Goal: Task Accomplishment & Management: Use online tool/utility

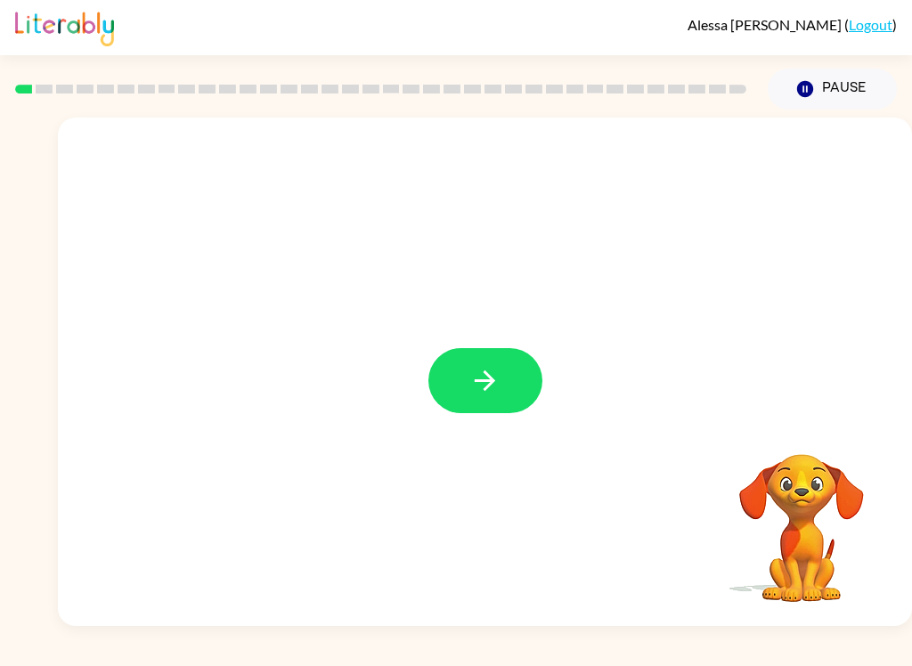
click at [494, 395] on icon "button" at bounding box center [484, 380] width 31 height 31
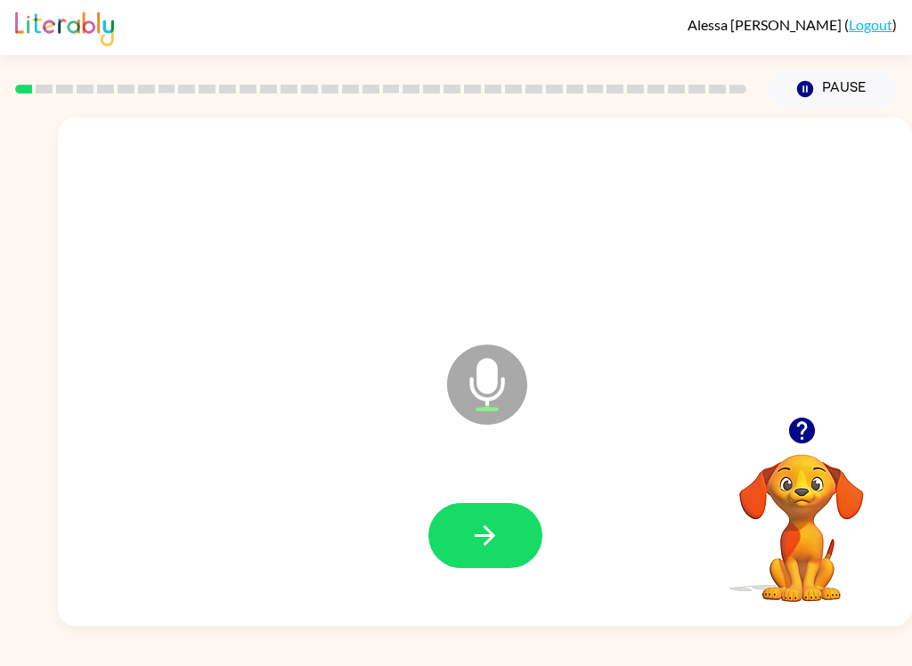
click at [499, 536] on icon "button" at bounding box center [484, 535] width 31 height 31
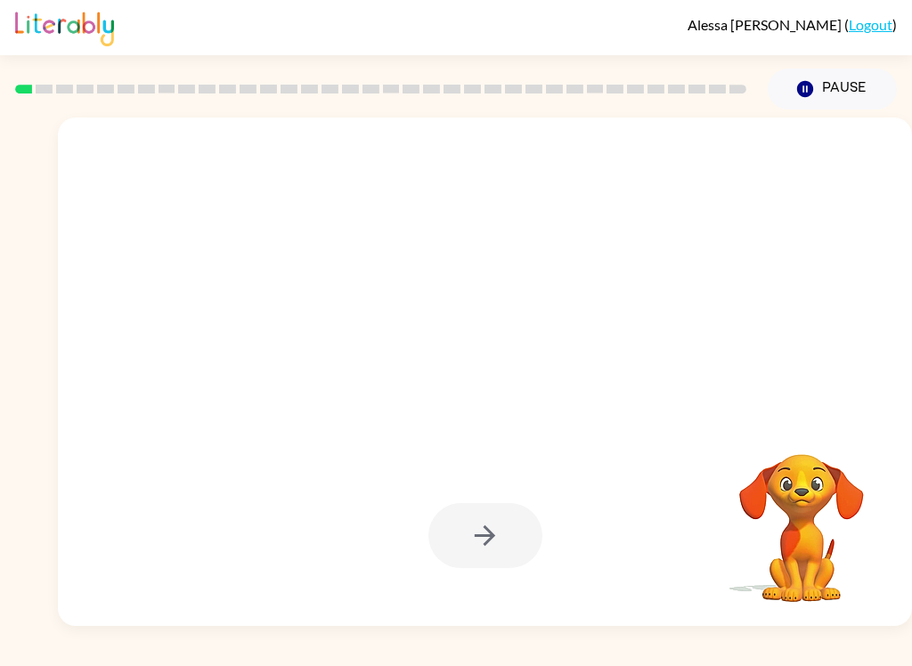
click at [498, 546] on div at bounding box center [485, 535] width 114 height 65
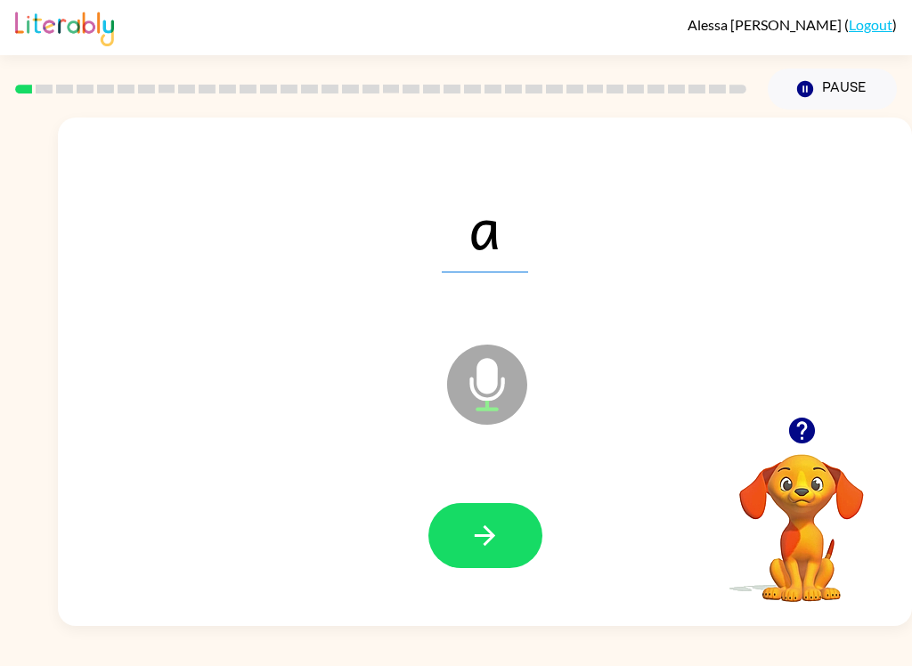
click at [503, 531] on button "button" at bounding box center [485, 535] width 114 height 65
click at [510, 532] on button "button" at bounding box center [485, 535] width 114 height 65
click at [499, 533] on icon "button" at bounding box center [484, 535] width 31 height 31
click at [482, 527] on icon "button" at bounding box center [484, 535] width 31 height 31
click at [491, 515] on button "button" at bounding box center [485, 535] width 114 height 65
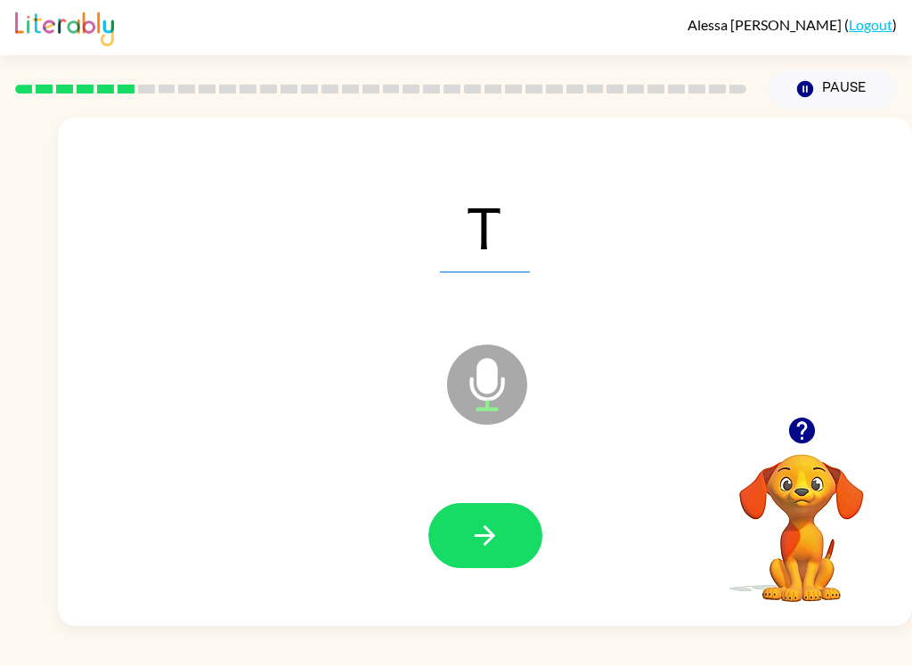
click at [483, 530] on icon "button" at bounding box center [484, 535] width 31 height 31
click at [487, 548] on icon "button" at bounding box center [484, 535] width 31 height 31
click at [495, 554] on button "button" at bounding box center [485, 535] width 114 height 65
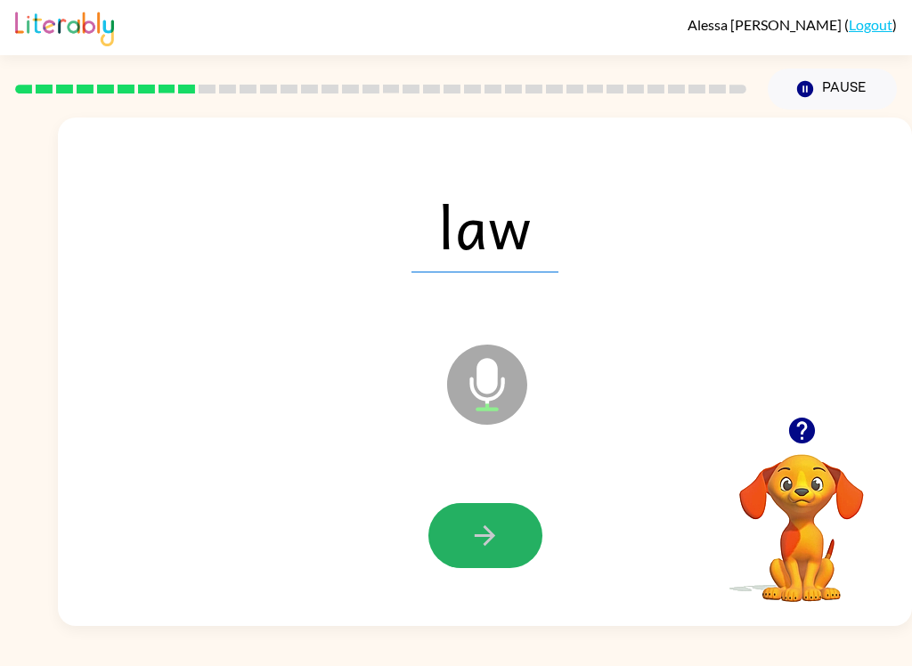
click at [491, 531] on icon "button" at bounding box center [484, 535] width 31 height 31
click at [498, 538] on icon "button" at bounding box center [484, 535] width 31 height 31
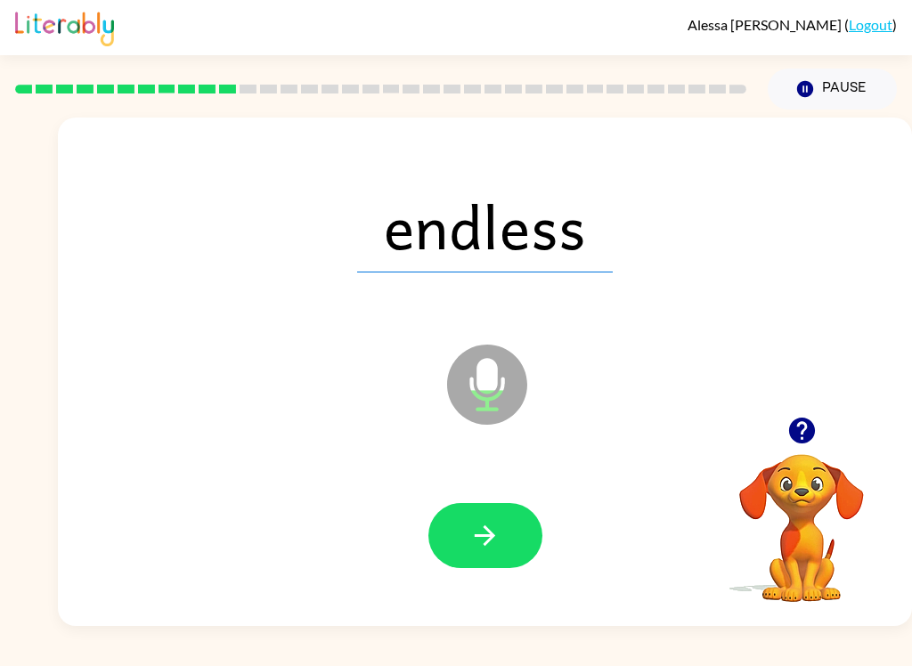
click at [492, 526] on icon "button" at bounding box center [484, 535] width 31 height 31
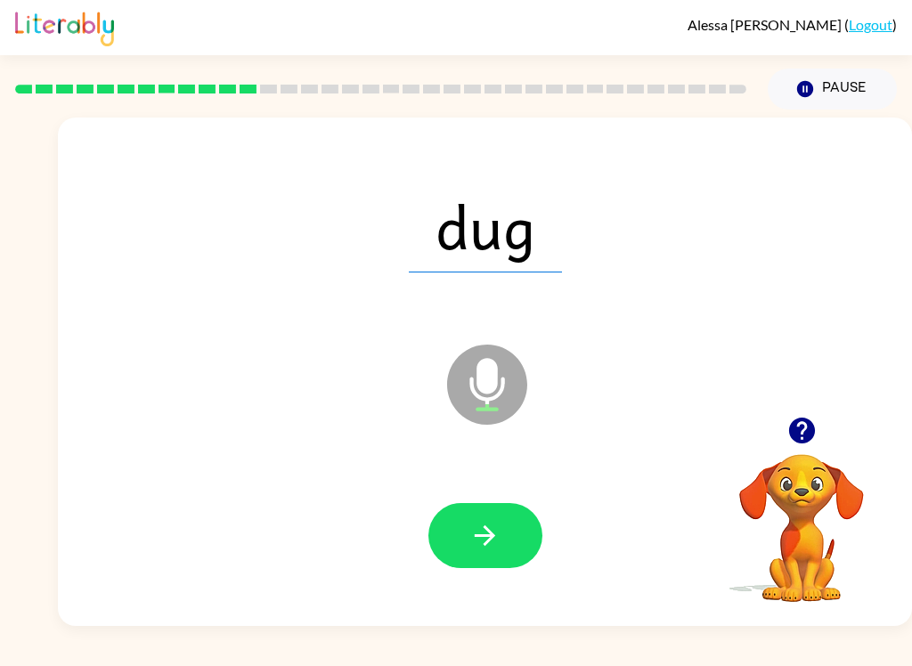
click at [487, 533] on icon "button" at bounding box center [484, 535] width 31 height 31
click at [491, 531] on icon "button" at bounding box center [484, 535] width 31 height 31
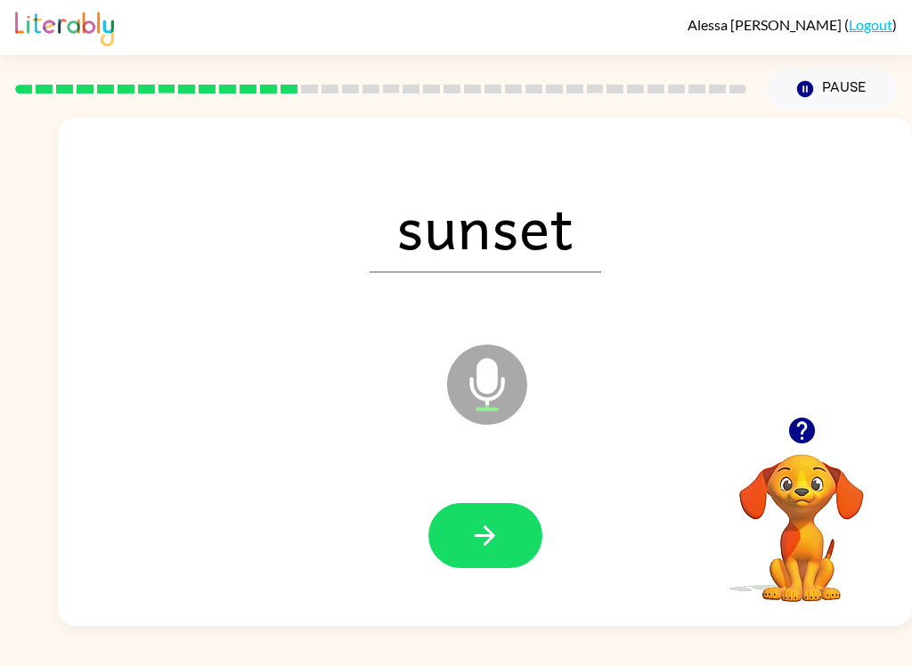
click at [499, 530] on icon "button" at bounding box center [484, 535] width 31 height 31
click at [498, 537] on icon "button" at bounding box center [484, 535] width 31 height 31
click at [502, 540] on button "button" at bounding box center [485, 535] width 114 height 65
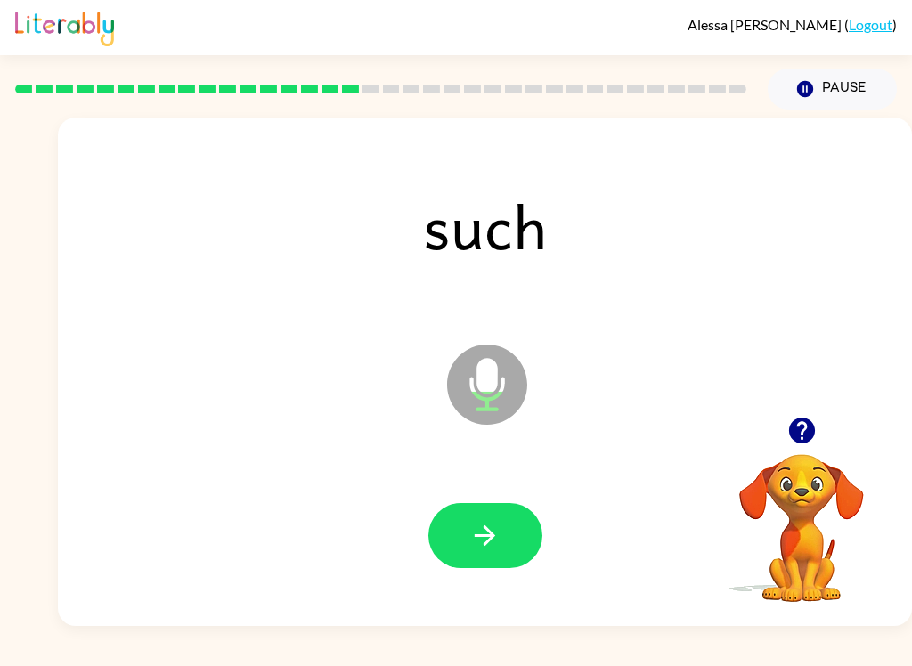
click at [486, 541] on icon "button" at bounding box center [484, 535] width 31 height 31
click at [475, 526] on icon "button" at bounding box center [484, 535] width 31 height 31
click at [493, 541] on icon "button" at bounding box center [484, 535] width 31 height 31
click at [500, 541] on button "button" at bounding box center [485, 535] width 114 height 65
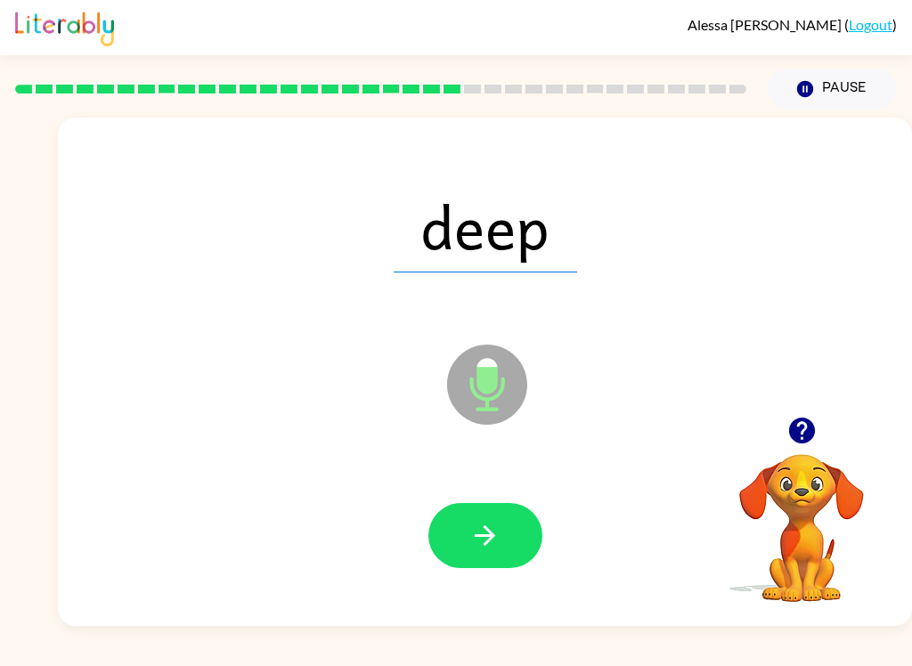
click at [472, 537] on icon "button" at bounding box center [484, 535] width 31 height 31
click at [507, 517] on button "button" at bounding box center [485, 535] width 114 height 65
click at [506, 546] on button "button" at bounding box center [485, 535] width 114 height 65
click at [507, 520] on button "button" at bounding box center [485, 535] width 114 height 65
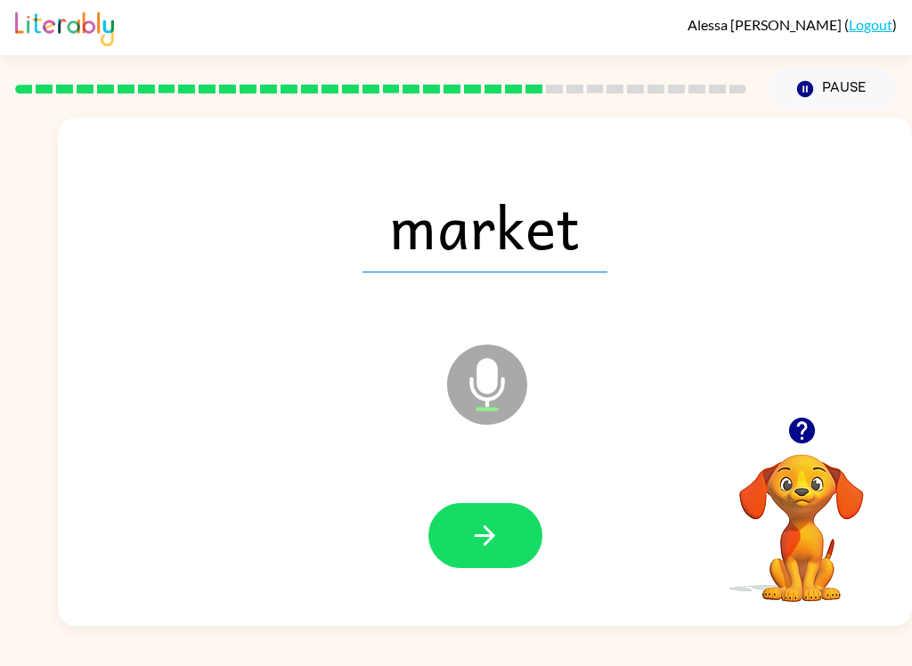
click at [493, 541] on icon "button" at bounding box center [484, 535] width 31 height 31
click at [501, 527] on button "button" at bounding box center [485, 535] width 114 height 65
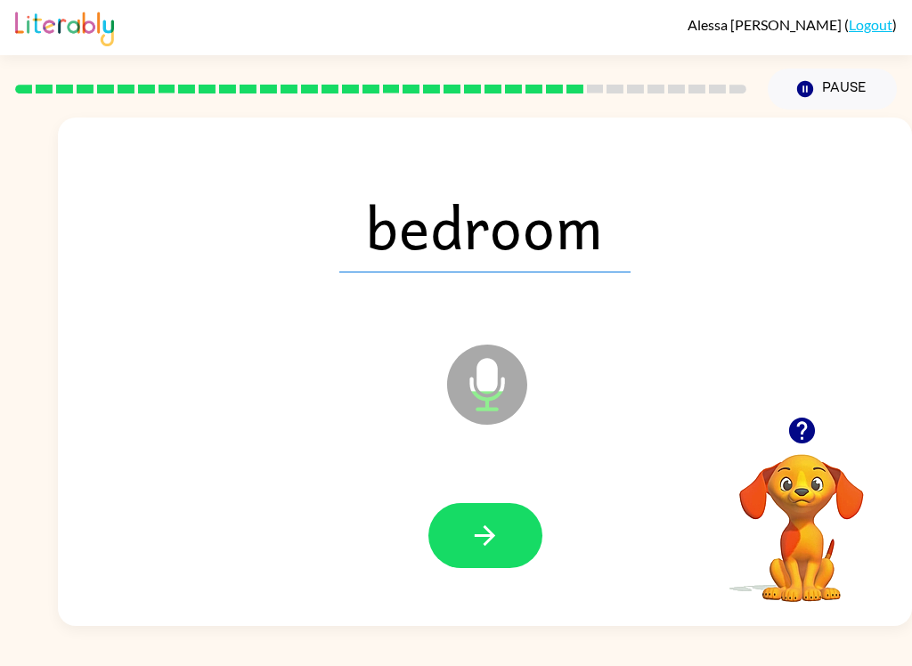
click at [521, 551] on button "button" at bounding box center [485, 535] width 114 height 65
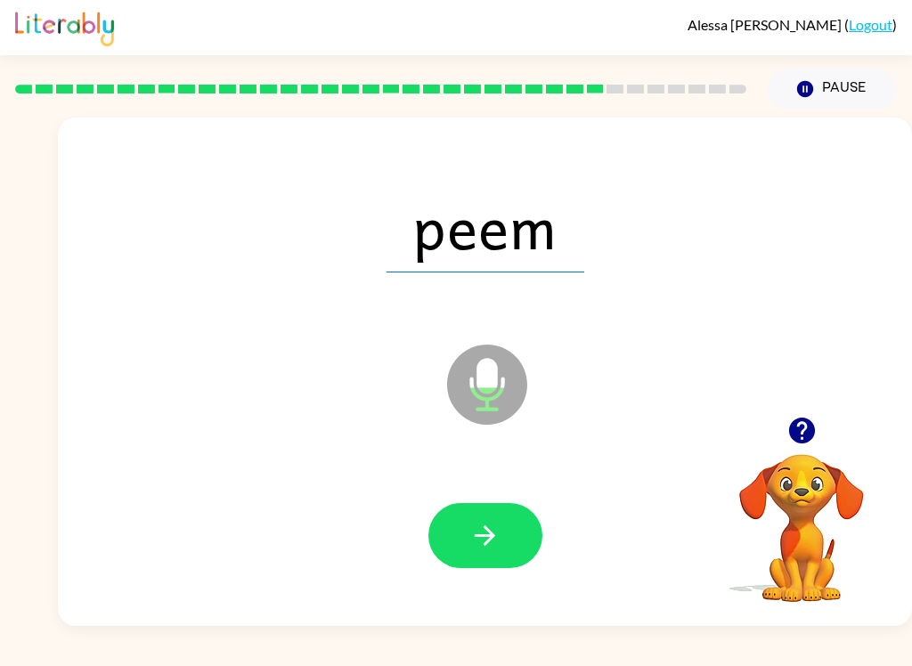
click at [513, 525] on button "button" at bounding box center [485, 535] width 114 height 65
click at [499, 528] on icon "button" at bounding box center [484, 535] width 31 height 31
click at [491, 541] on icon "button" at bounding box center [484, 535] width 31 height 31
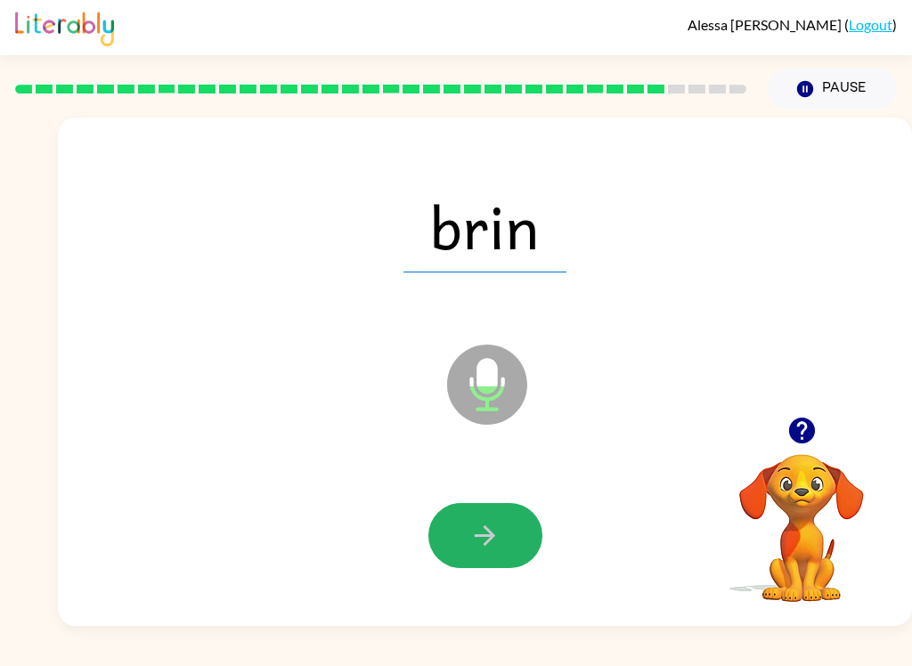
click at [495, 540] on icon "button" at bounding box center [484, 535] width 31 height 31
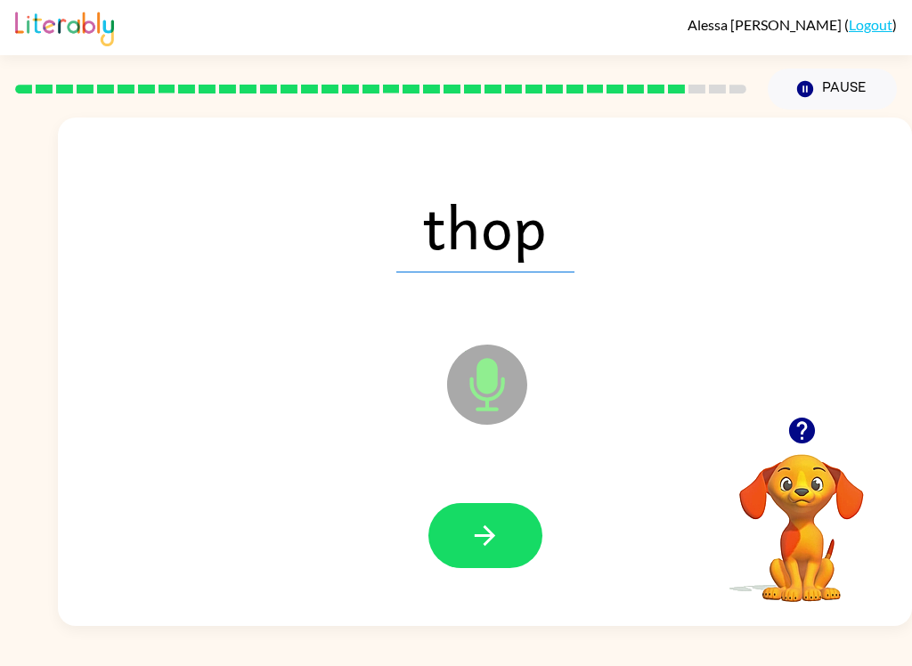
click at [498, 524] on icon "button" at bounding box center [484, 535] width 31 height 31
click at [491, 540] on icon "button" at bounding box center [485, 535] width 20 height 20
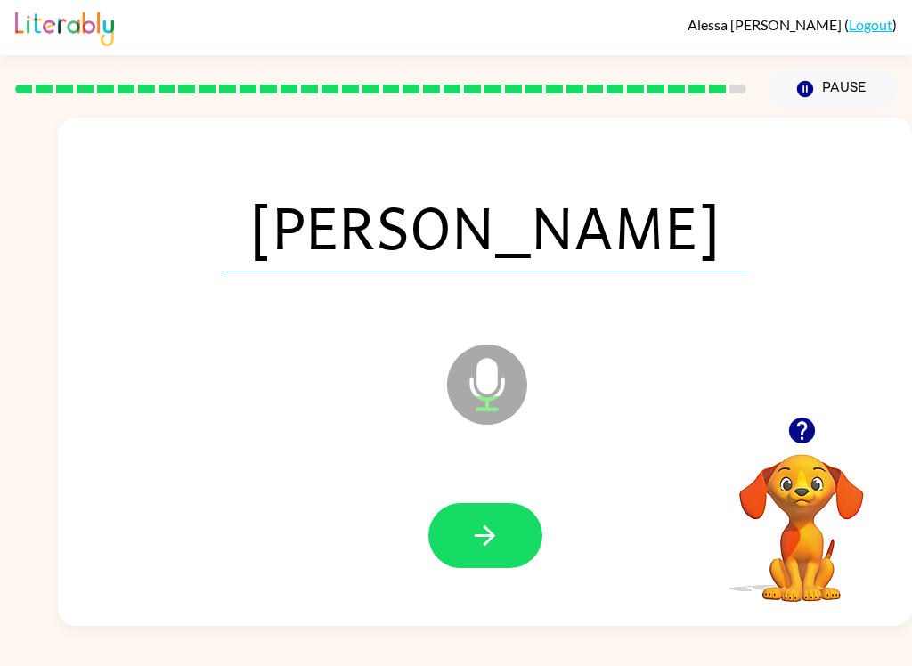
click at [498, 543] on icon "button" at bounding box center [484, 535] width 31 height 31
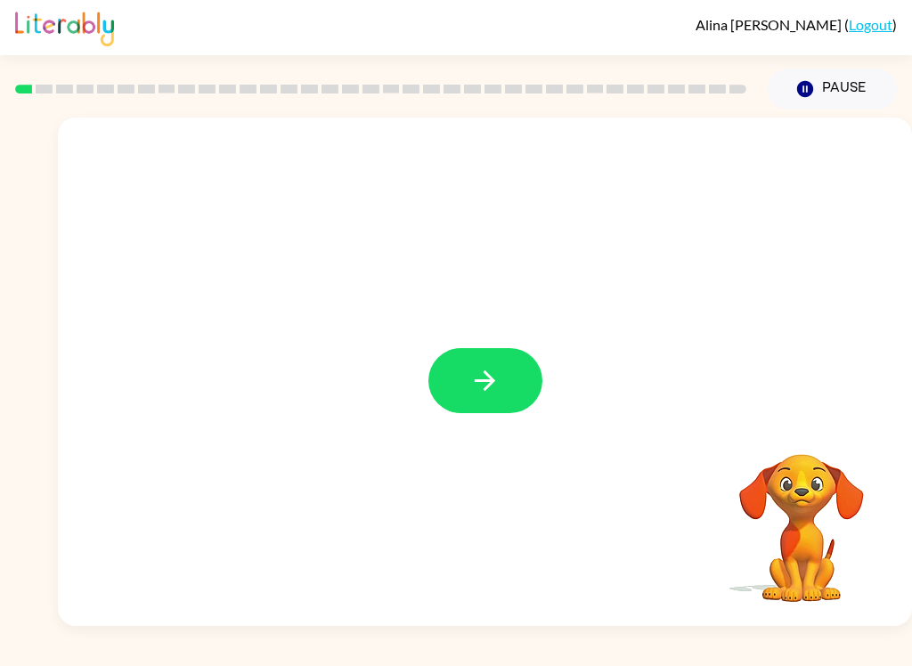
click at [502, 389] on button "button" at bounding box center [485, 380] width 114 height 65
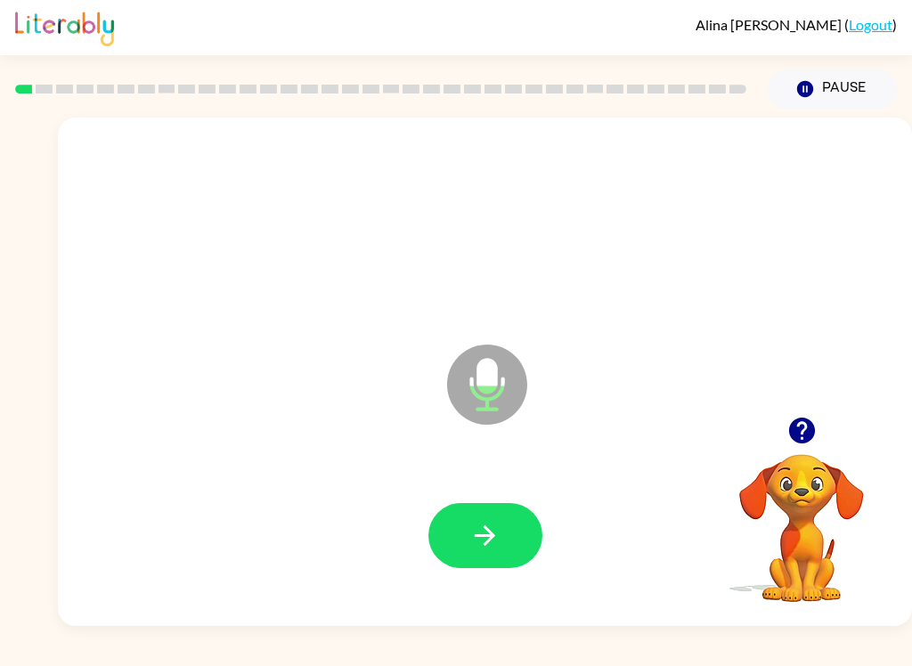
click at [497, 548] on icon "button" at bounding box center [484, 535] width 31 height 31
click at [498, 534] on icon "button" at bounding box center [484, 535] width 31 height 31
click at [490, 550] on icon "button" at bounding box center [484, 535] width 31 height 31
click at [490, 528] on icon "button" at bounding box center [484, 535] width 31 height 31
click at [493, 537] on icon "button" at bounding box center [485, 535] width 20 height 20
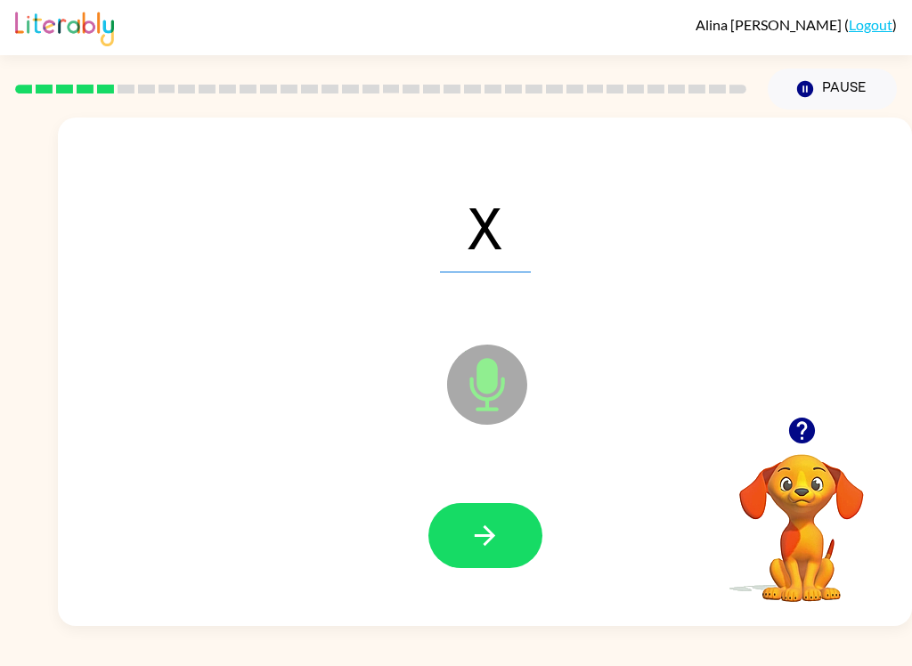
click at [491, 532] on icon "button" at bounding box center [485, 535] width 20 height 20
click at [472, 537] on icon "button" at bounding box center [484, 535] width 31 height 31
click at [479, 549] on icon "button" at bounding box center [484, 535] width 31 height 31
click at [478, 541] on icon "button" at bounding box center [484, 535] width 31 height 31
click at [507, 542] on button "button" at bounding box center [485, 535] width 114 height 65
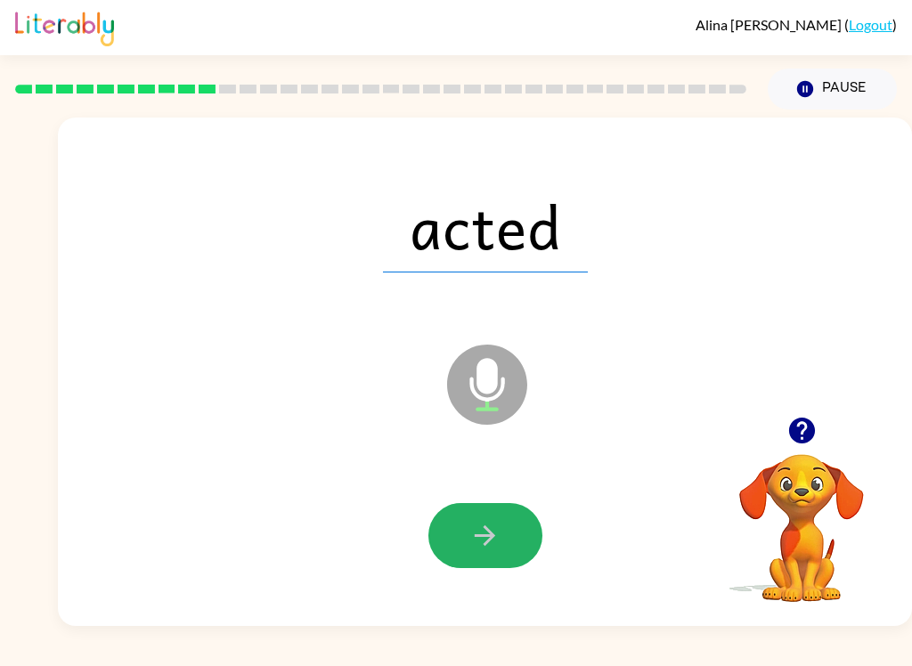
click at [487, 517] on button "button" at bounding box center [485, 535] width 114 height 65
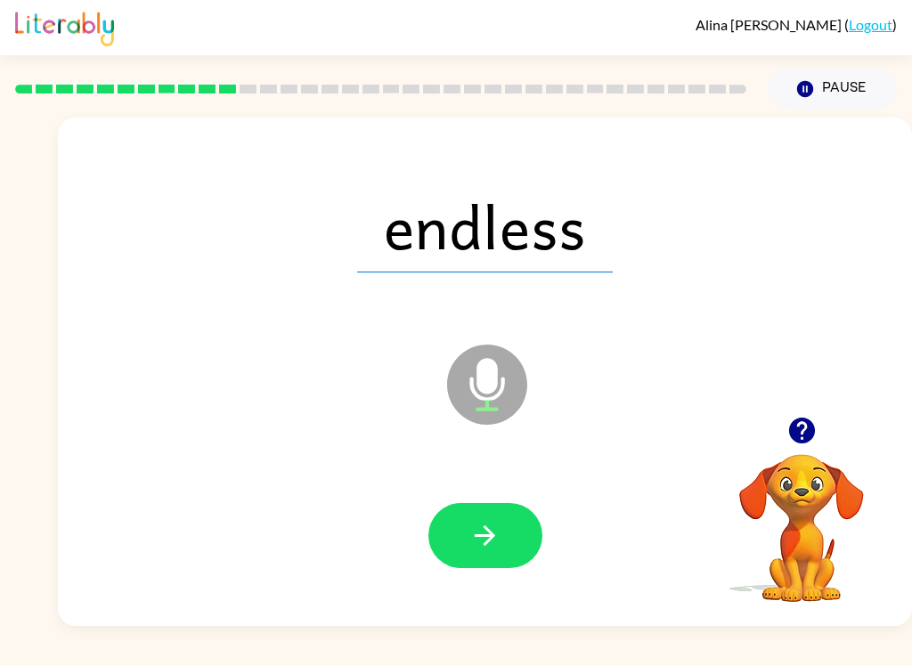
click at [487, 515] on button "button" at bounding box center [485, 535] width 114 height 65
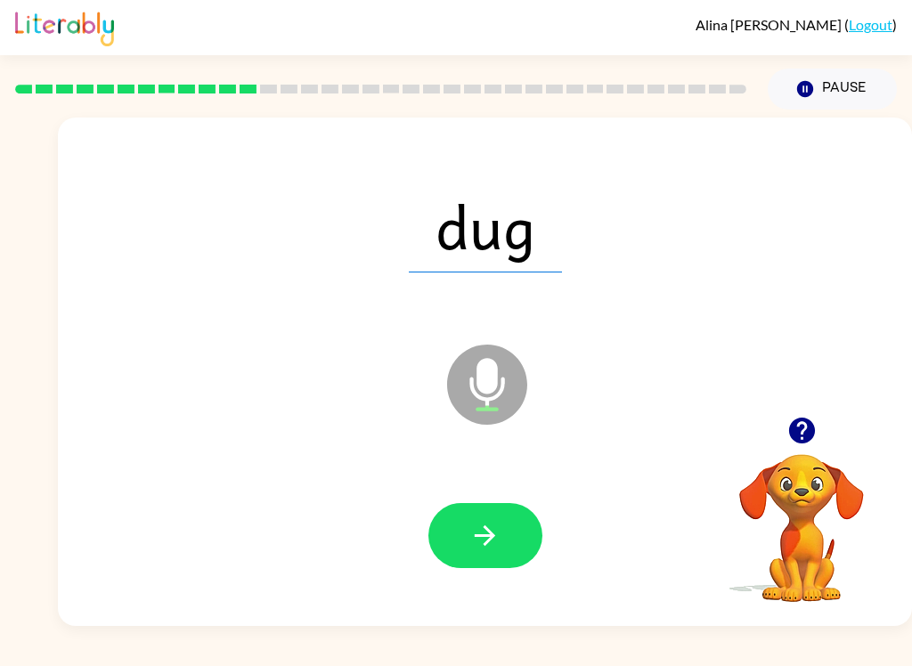
click at [506, 525] on button "button" at bounding box center [485, 535] width 114 height 65
click at [492, 528] on icon "button" at bounding box center [484, 535] width 31 height 31
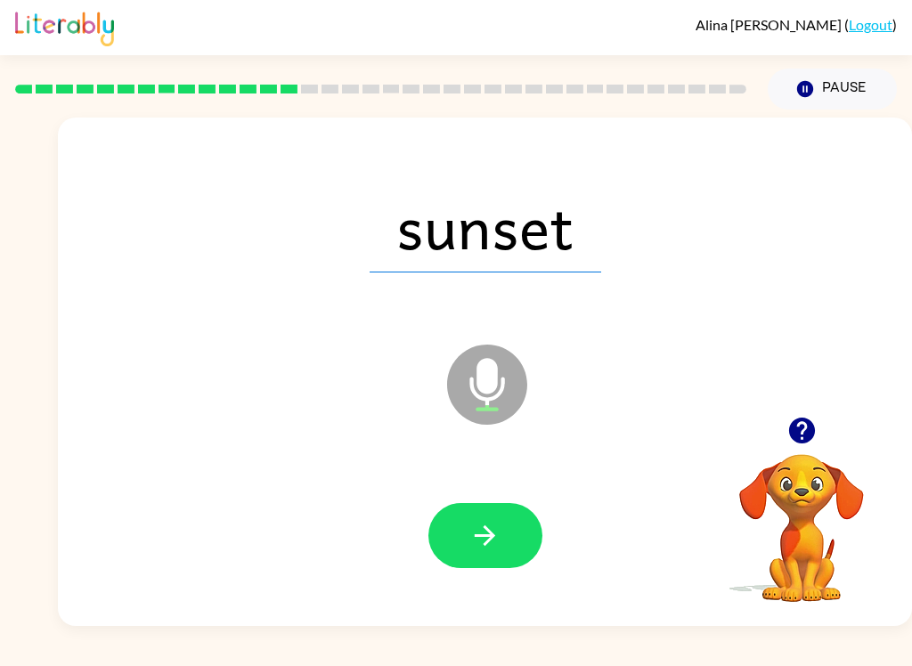
click at [489, 508] on button "button" at bounding box center [485, 535] width 114 height 65
click at [502, 538] on button "button" at bounding box center [485, 535] width 114 height 65
click at [494, 529] on icon "button" at bounding box center [484, 535] width 31 height 31
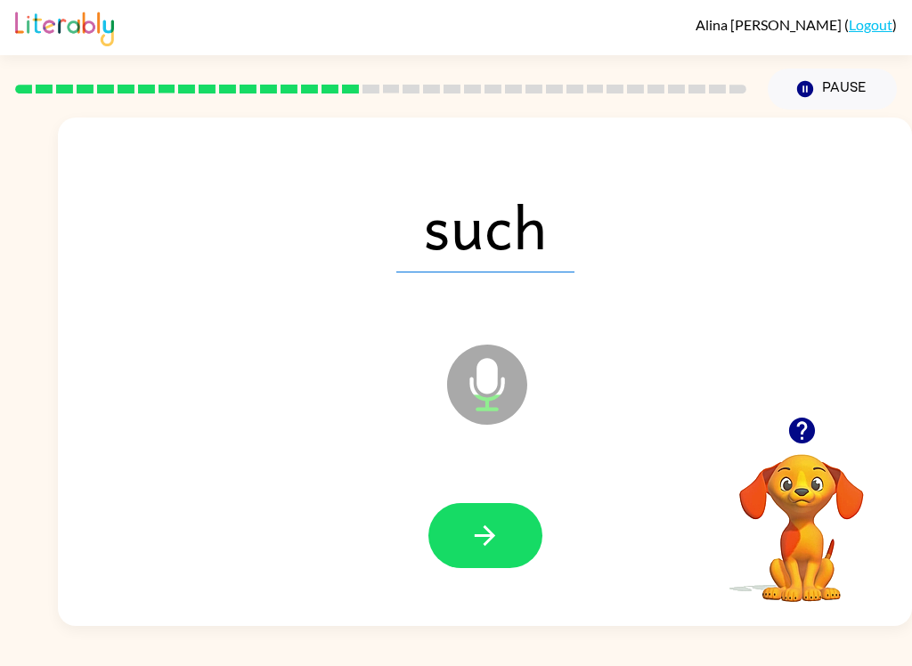
click at [492, 539] on icon "button" at bounding box center [485, 535] width 20 height 20
click at [496, 516] on button "button" at bounding box center [485, 535] width 114 height 65
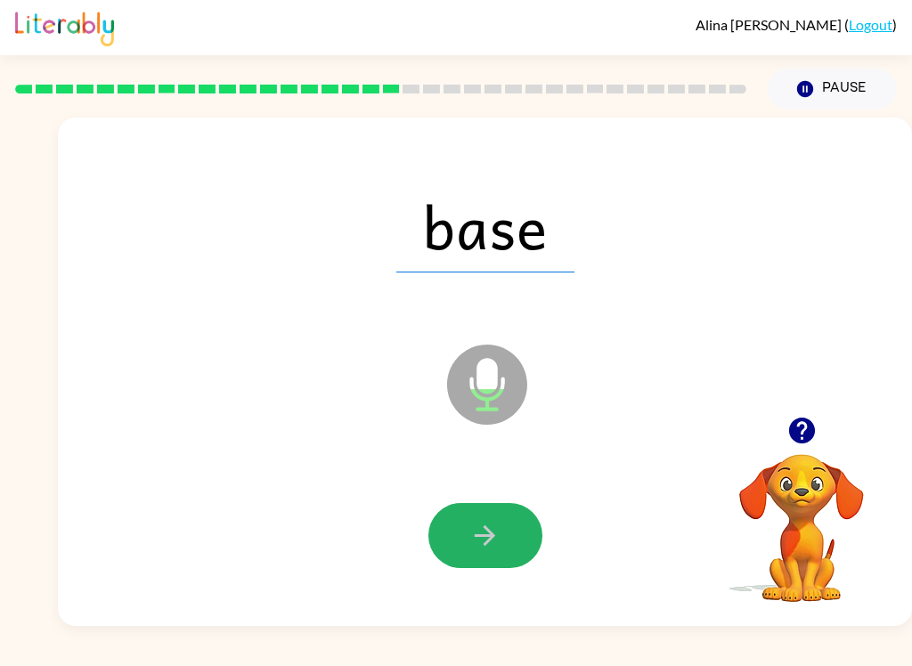
click at [487, 505] on button "button" at bounding box center [485, 535] width 114 height 65
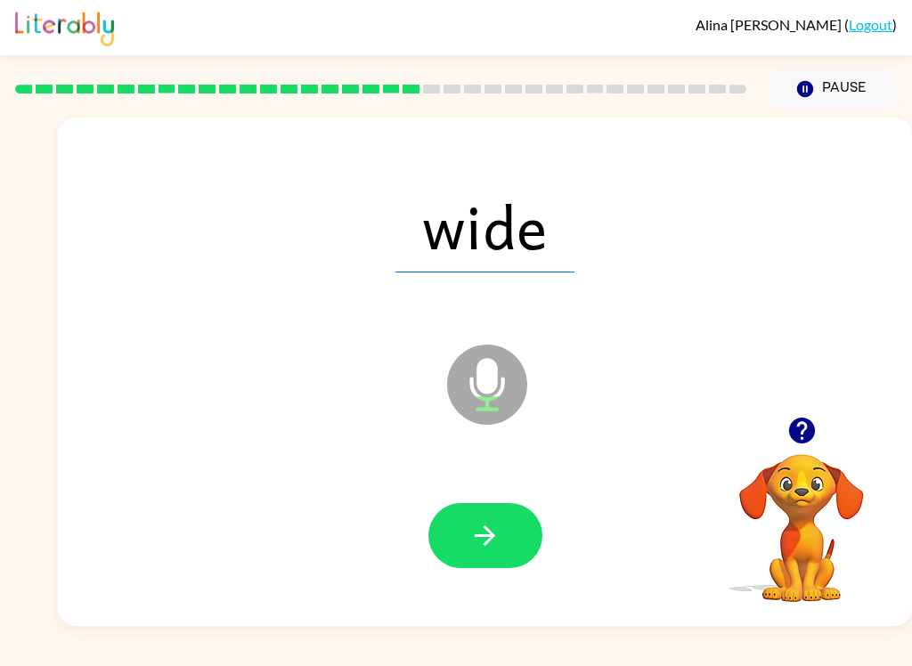
click at [499, 528] on icon "button" at bounding box center [484, 535] width 31 height 31
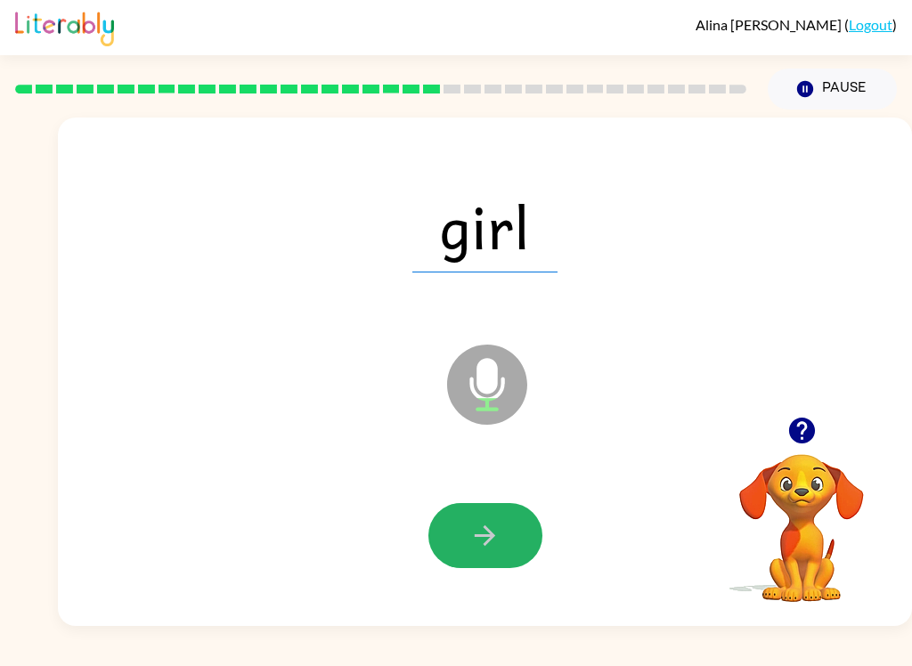
click at [489, 544] on icon "button" at bounding box center [484, 535] width 31 height 31
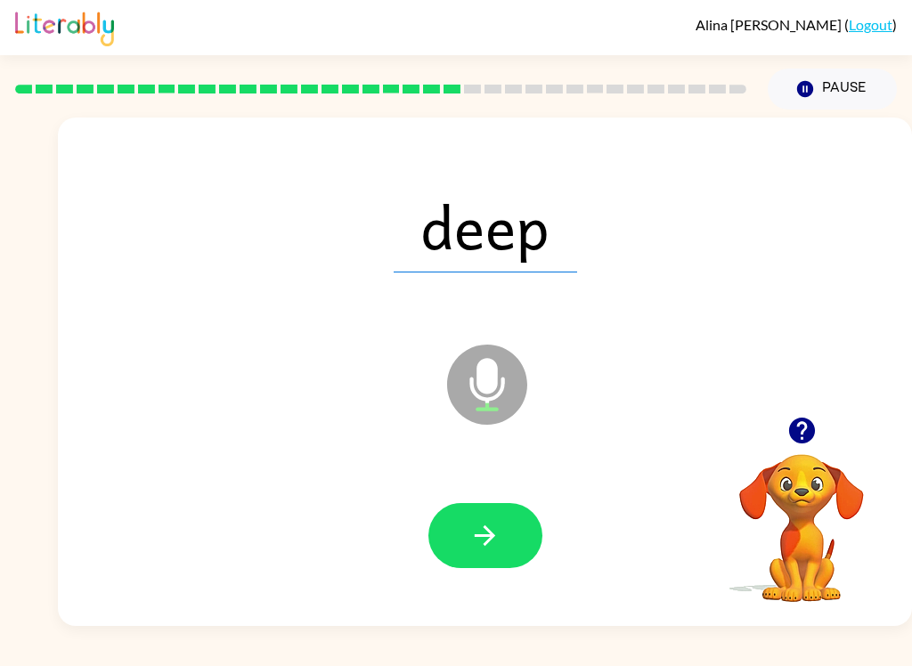
click at [461, 545] on button "button" at bounding box center [485, 535] width 114 height 65
click at [496, 512] on button "button" at bounding box center [485, 535] width 114 height 65
click at [498, 515] on button "button" at bounding box center [485, 535] width 114 height 65
click at [496, 520] on icon "button" at bounding box center [484, 535] width 31 height 31
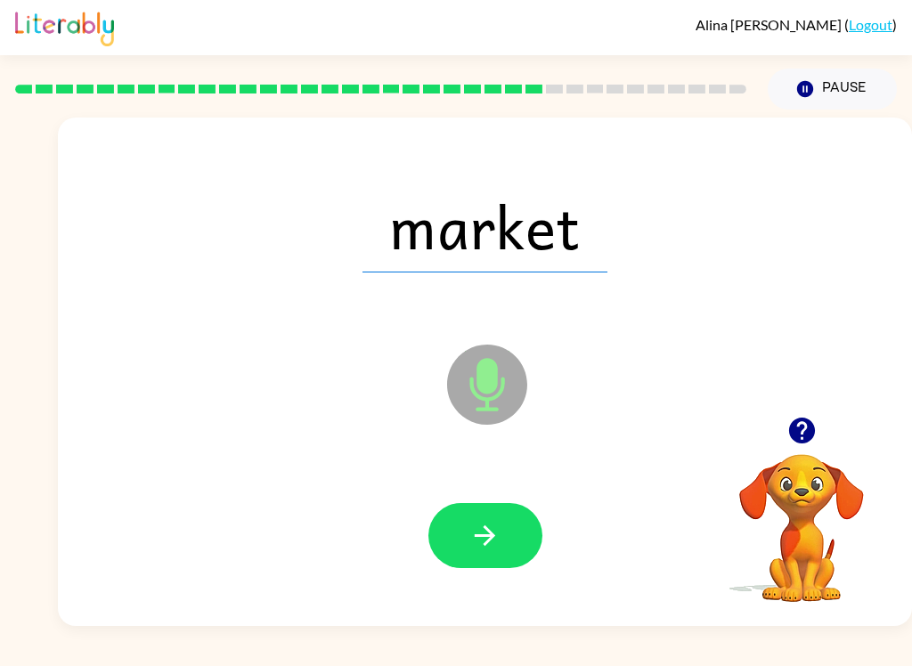
click at [497, 546] on icon "button" at bounding box center [484, 535] width 31 height 31
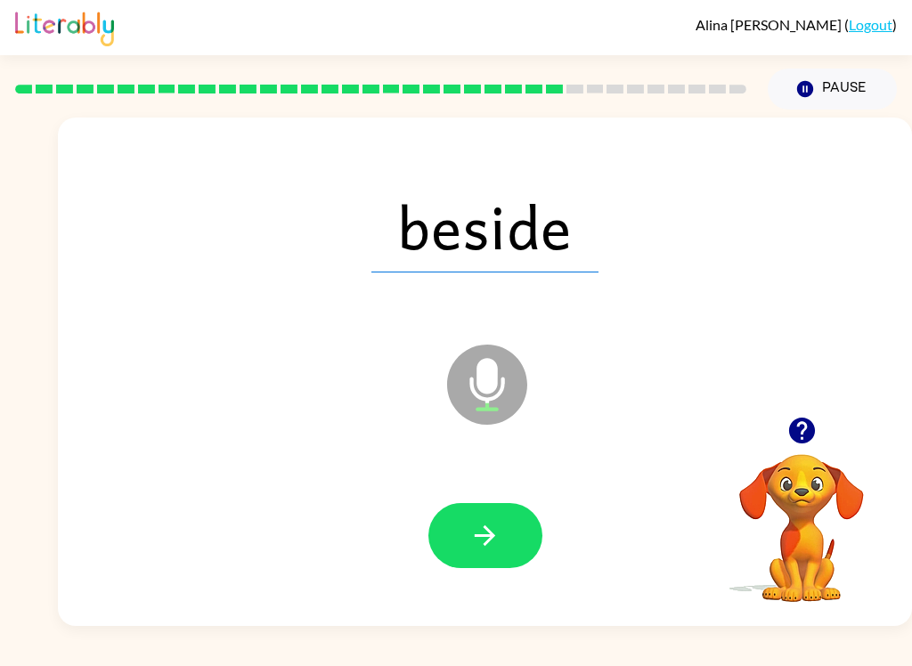
click at [506, 520] on button "button" at bounding box center [485, 535] width 114 height 65
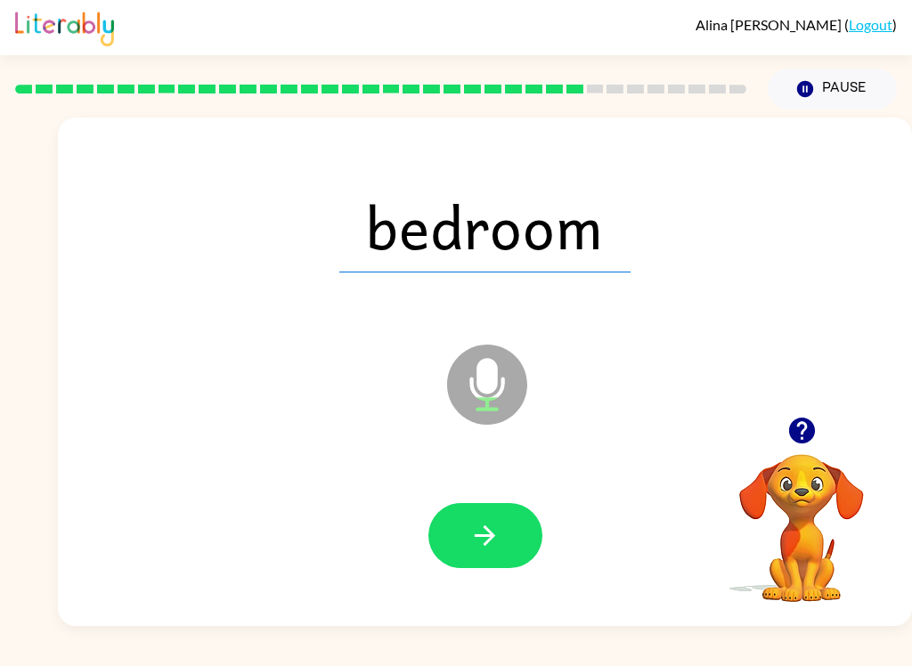
click at [498, 521] on icon "button" at bounding box center [484, 535] width 31 height 31
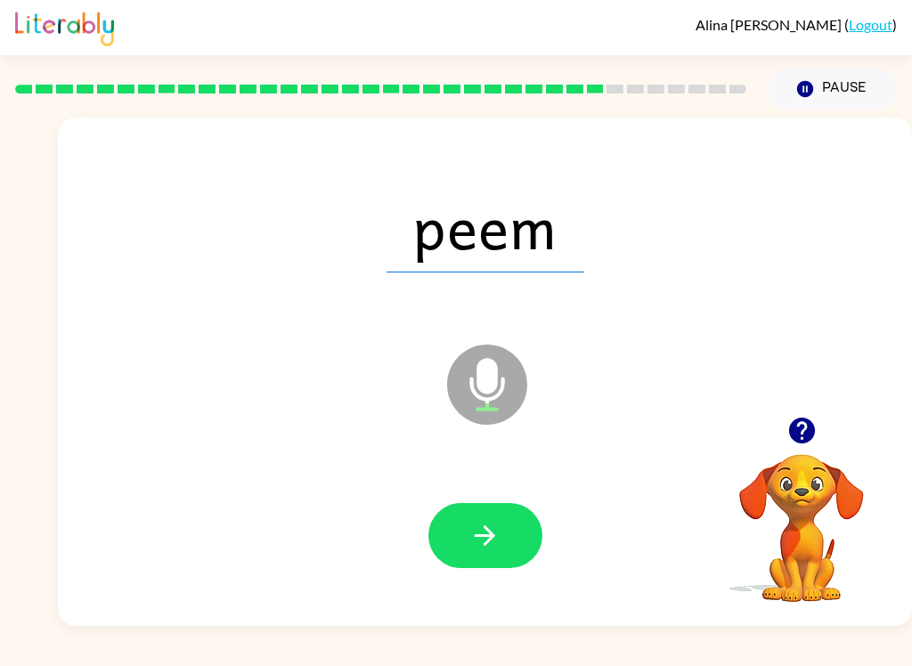
click at [489, 543] on icon "button" at bounding box center [484, 535] width 31 height 31
click at [491, 548] on icon "button" at bounding box center [484, 535] width 31 height 31
click at [517, 533] on button "button" at bounding box center [485, 535] width 114 height 65
click at [495, 556] on button "button" at bounding box center [485, 535] width 114 height 65
click at [477, 522] on icon "button" at bounding box center [484, 535] width 31 height 31
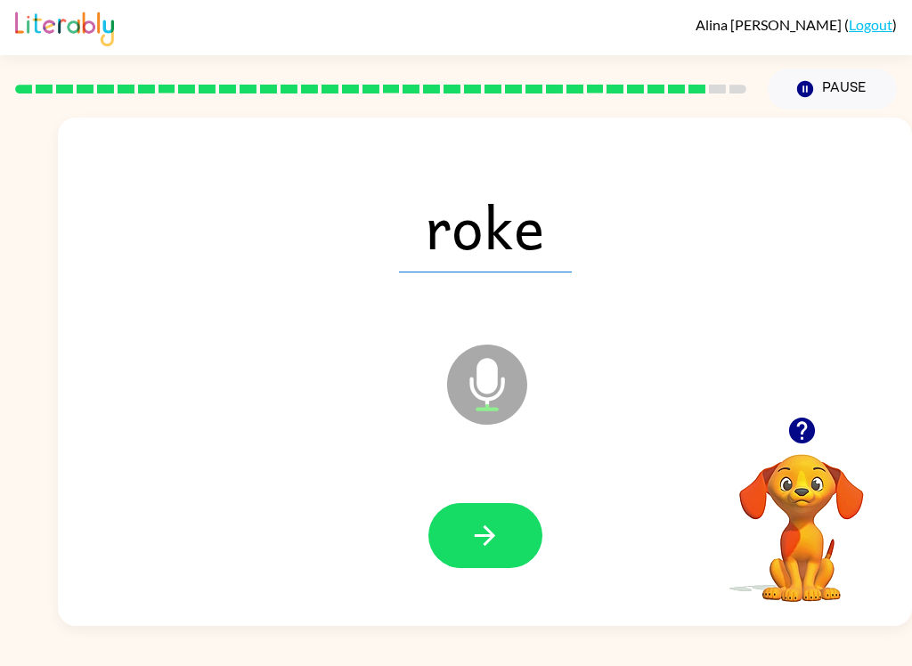
click at [502, 558] on button "button" at bounding box center [485, 535] width 114 height 65
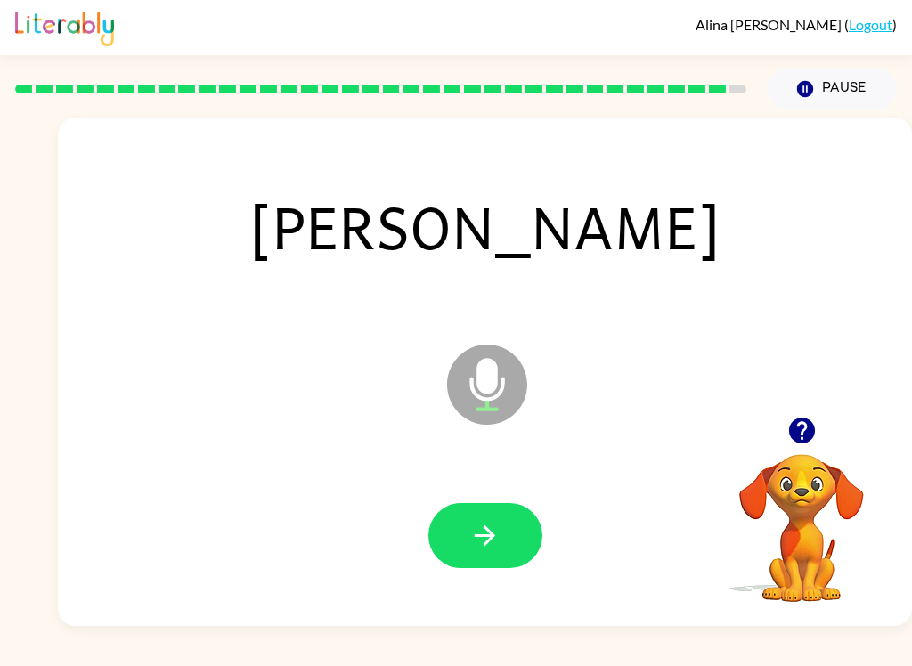
click at [497, 548] on icon "button" at bounding box center [484, 535] width 31 height 31
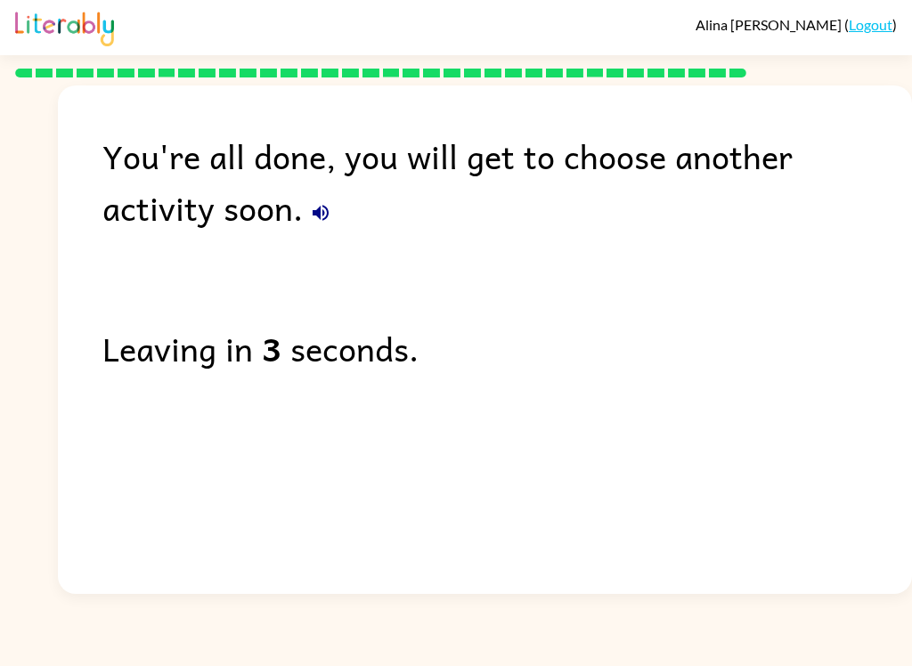
click at [310, 223] on icon "button" at bounding box center [320, 212] width 21 height 21
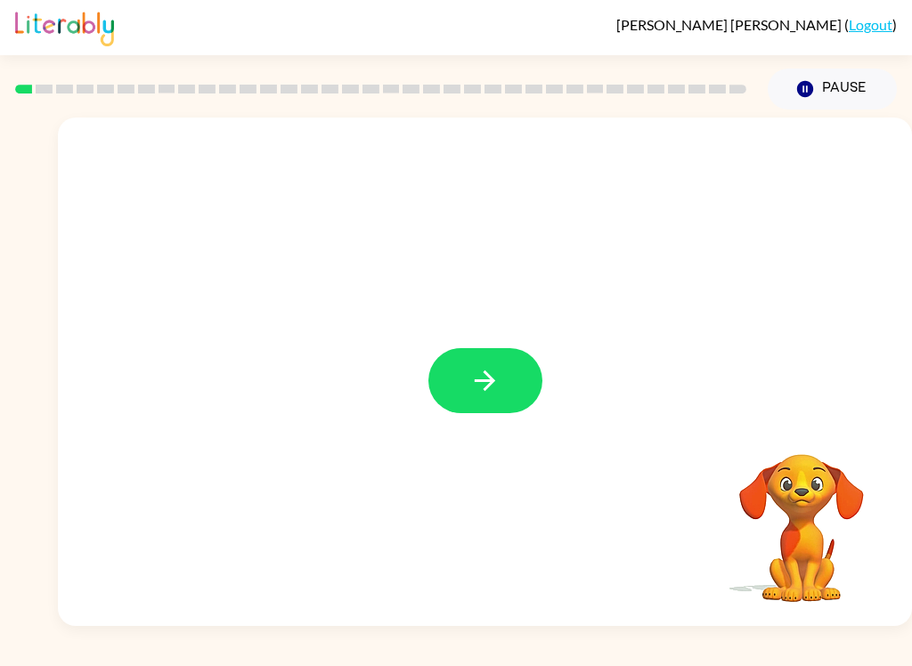
click at [488, 386] on icon "button" at bounding box center [484, 380] width 31 height 31
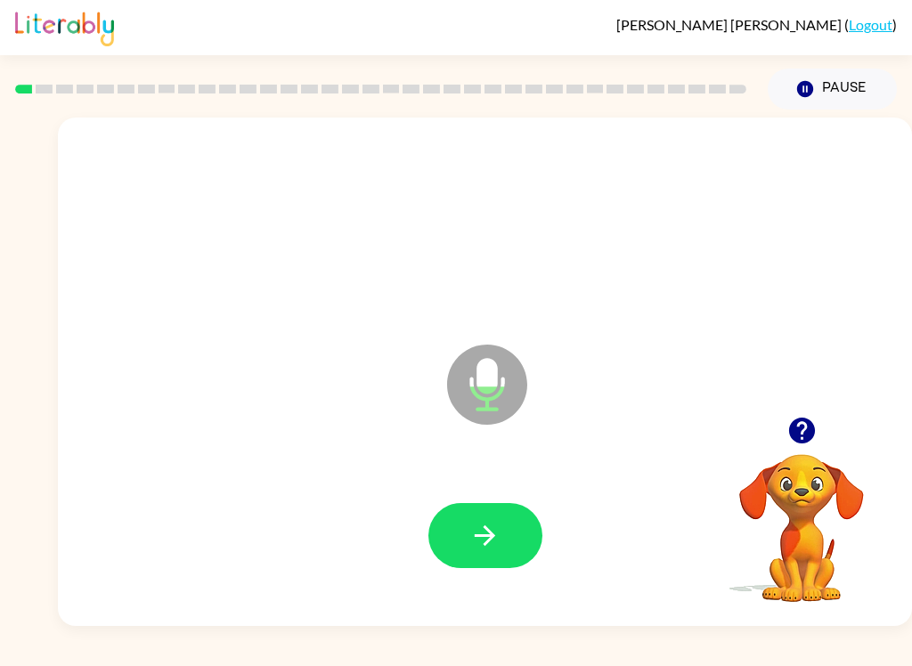
click at [466, 531] on button "button" at bounding box center [485, 535] width 114 height 65
click at [461, 567] on button "button" at bounding box center [485, 535] width 114 height 65
click at [478, 528] on icon "button" at bounding box center [484, 535] width 31 height 31
click at [479, 521] on icon "button" at bounding box center [484, 535] width 31 height 31
click at [504, 484] on div at bounding box center [485, 536] width 818 height 146
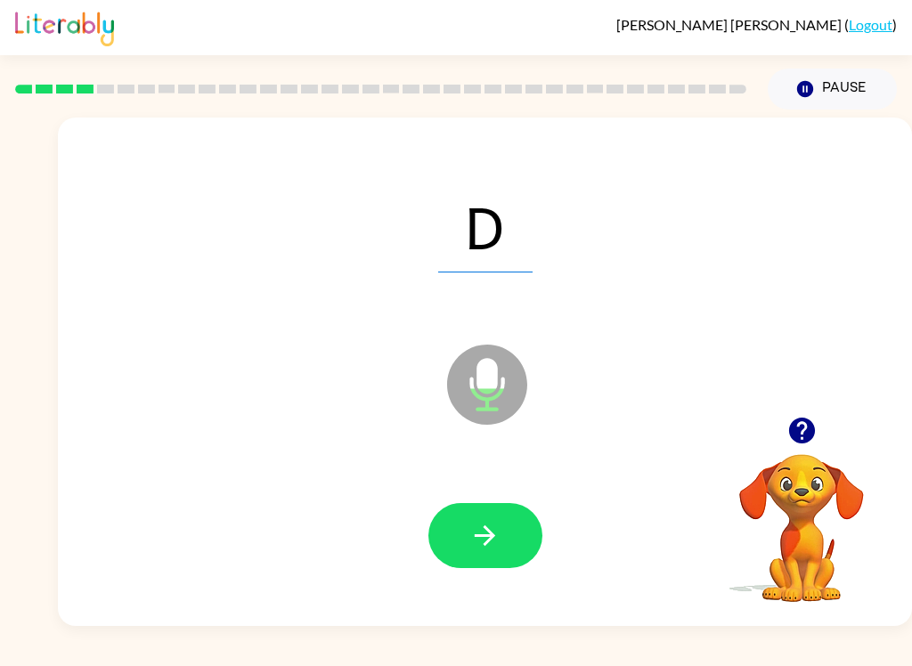
click at [457, 471] on icon "Microphone The Microphone is here when it is your turn to talk" at bounding box center [575, 407] width 267 height 134
click at [458, 519] on button "button" at bounding box center [485, 535] width 114 height 65
click at [452, 514] on button "button" at bounding box center [485, 535] width 114 height 65
click at [493, 540] on icon "button" at bounding box center [484, 535] width 31 height 31
click at [473, 525] on icon "button" at bounding box center [484, 535] width 31 height 31
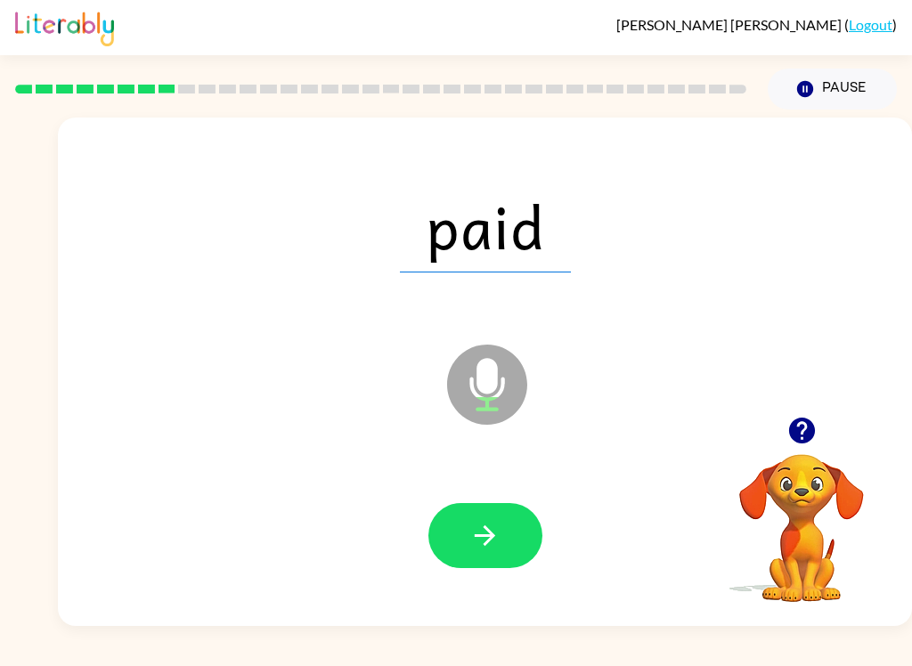
click at [493, 540] on icon "button" at bounding box center [484, 535] width 31 height 31
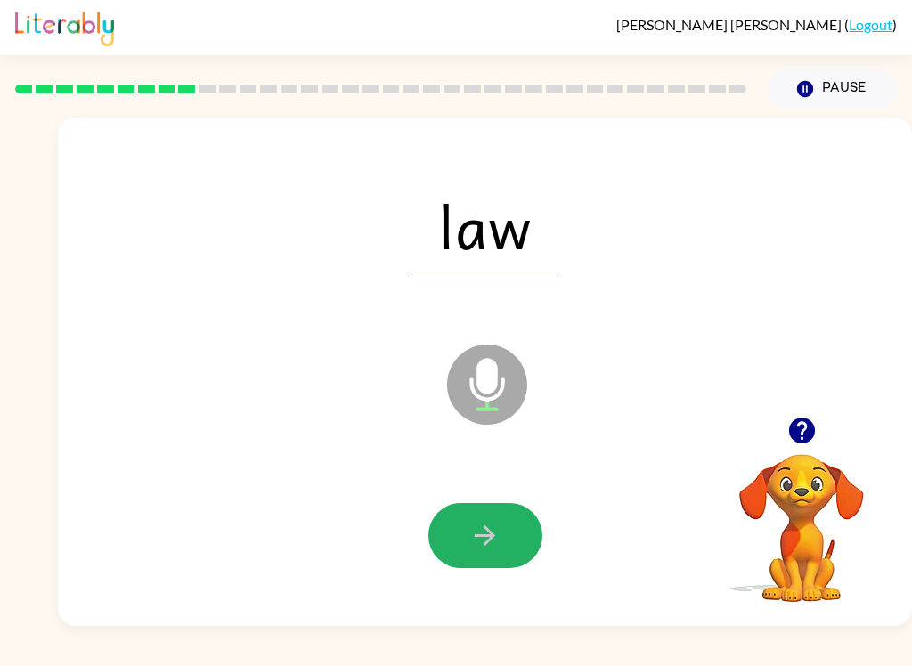
click at [491, 538] on icon "button" at bounding box center [485, 535] width 20 height 20
click at [487, 533] on icon "button" at bounding box center [484, 535] width 31 height 31
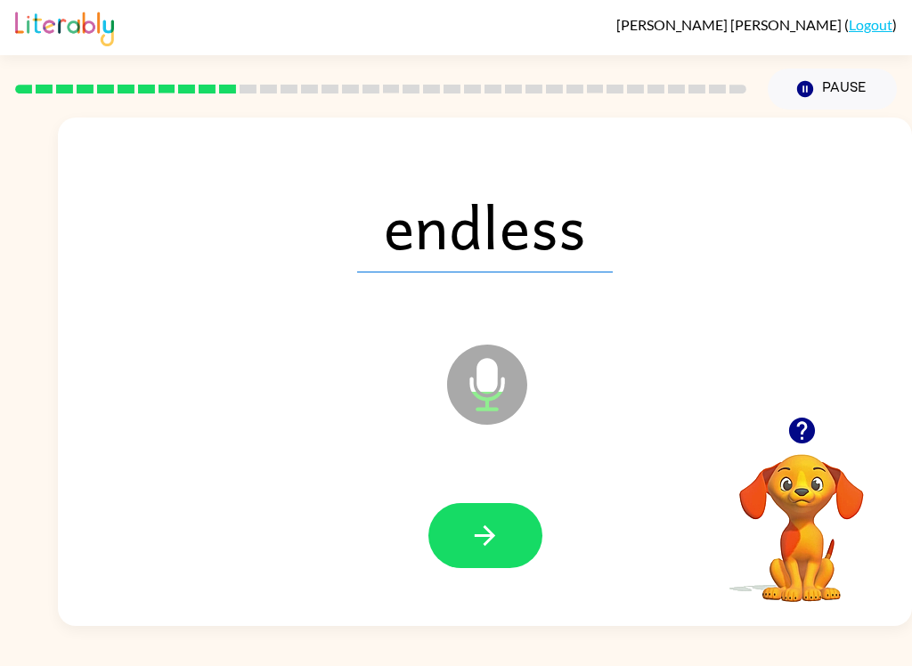
click at [491, 524] on icon "button" at bounding box center [484, 535] width 31 height 31
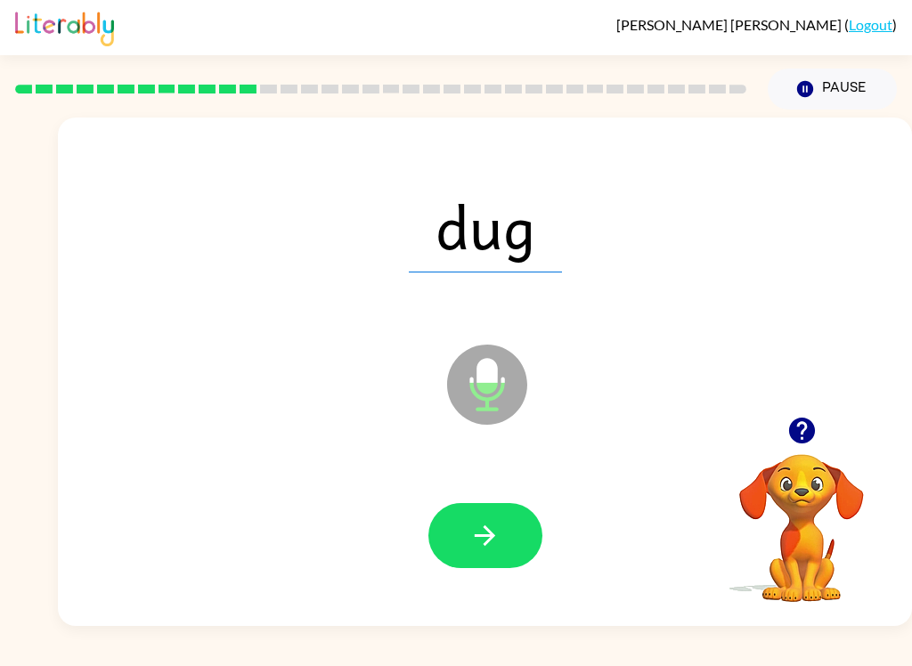
click at [480, 532] on icon "button" at bounding box center [484, 535] width 31 height 31
click at [478, 526] on icon "button" at bounding box center [484, 535] width 31 height 31
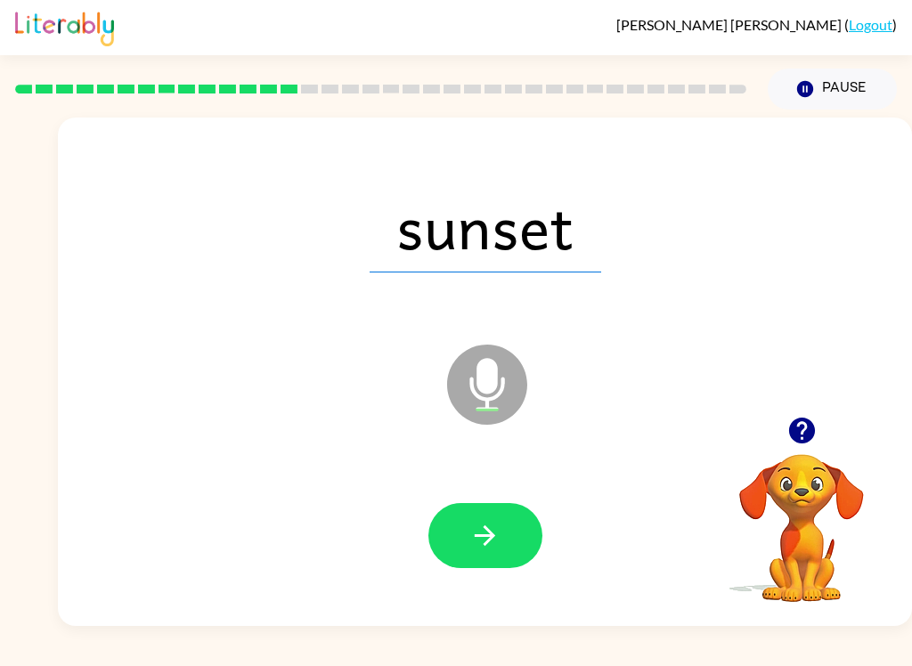
click at [478, 510] on button "button" at bounding box center [485, 535] width 114 height 65
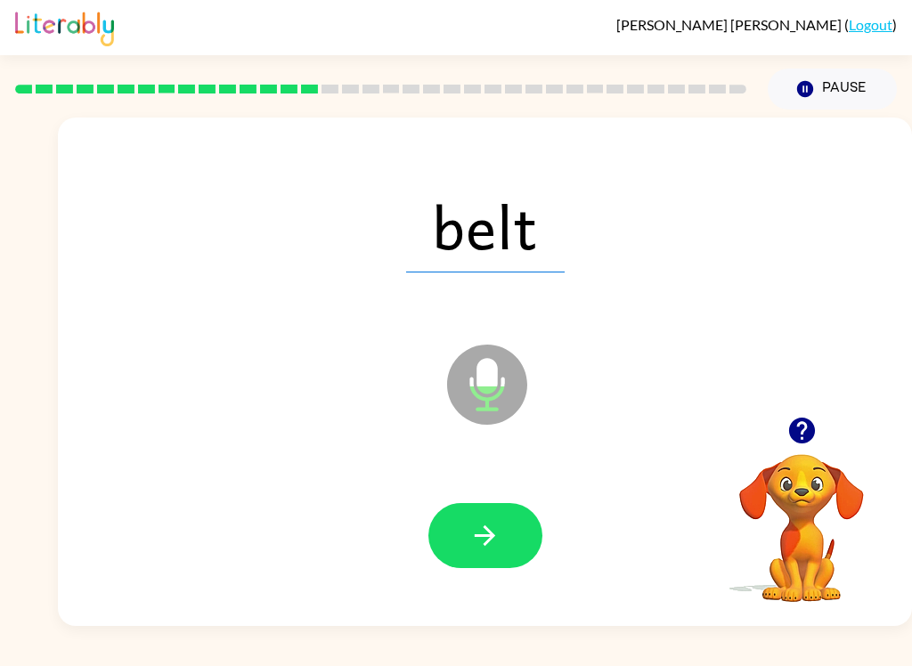
click at [470, 512] on button "button" at bounding box center [485, 535] width 114 height 65
click at [483, 530] on icon "button" at bounding box center [484, 535] width 31 height 31
click at [489, 515] on button "button" at bounding box center [485, 535] width 114 height 65
click at [479, 524] on icon "button" at bounding box center [484, 535] width 31 height 31
click at [479, 527] on icon "button" at bounding box center [484, 535] width 31 height 31
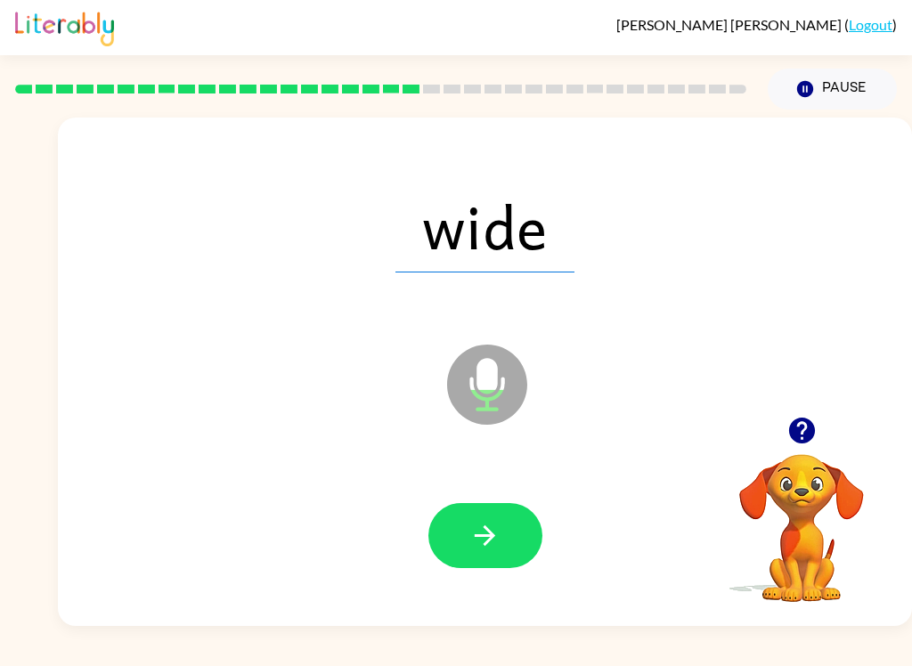
click at [460, 523] on button "button" at bounding box center [485, 535] width 114 height 65
click at [480, 522] on icon "button" at bounding box center [484, 535] width 31 height 31
click at [481, 553] on button "button" at bounding box center [485, 535] width 114 height 65
click at [491, 526] on icon "button" at bounding box center [484, 535] width 31 height 31
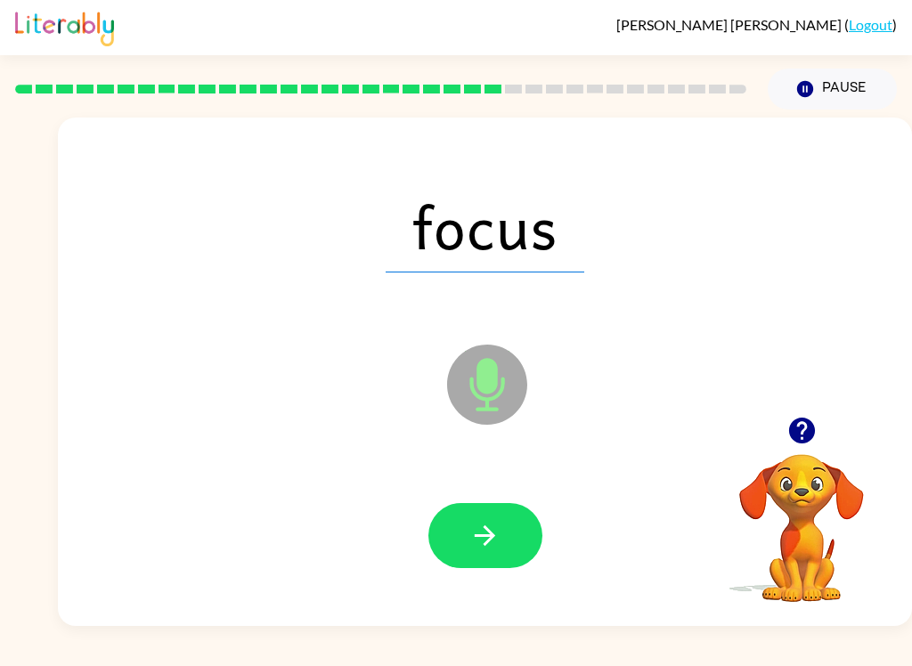
click at [480, 518] on button "button" at bounding box center [485, 535] width 114 height 65
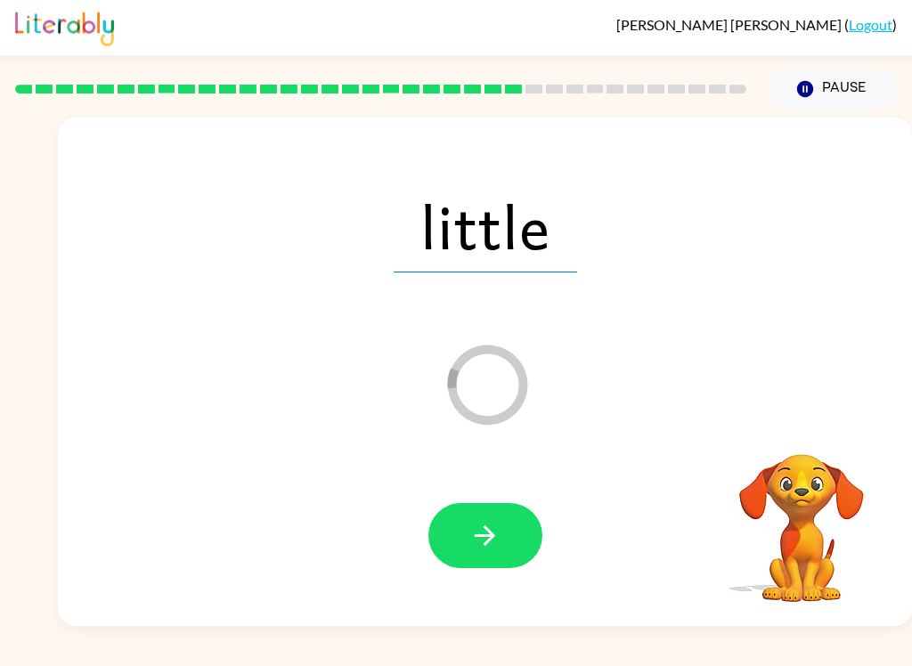
click at [480, 534] on icon "button" at bounding box center [484, 535] width 31 height 31
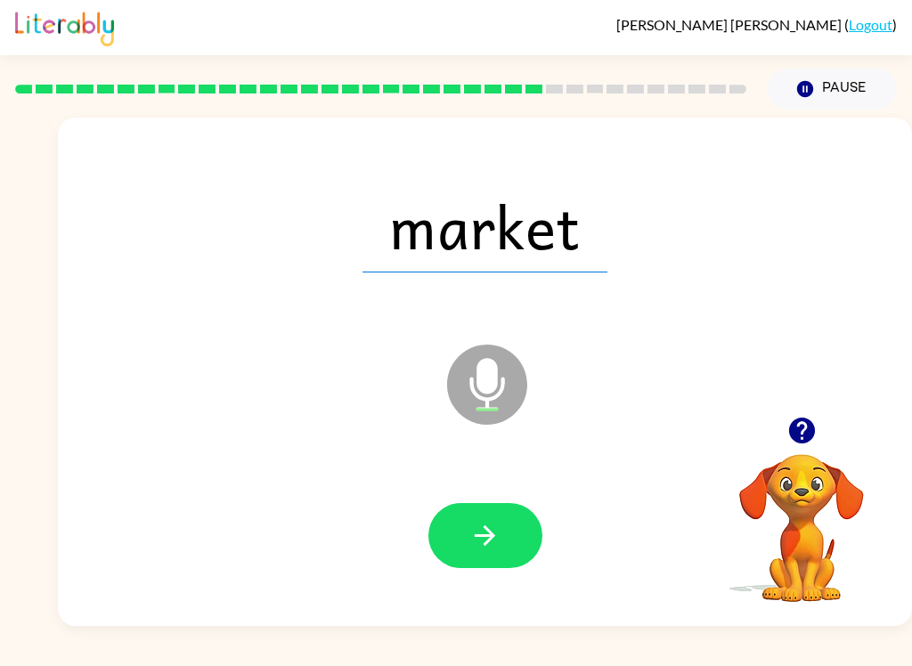
click at [475, 543] on icon "button" at bounding box center [484, 535] width 31 height 31
click at [479, 520] on icon "button" at bounding box center [484, 535] width 31 height 31
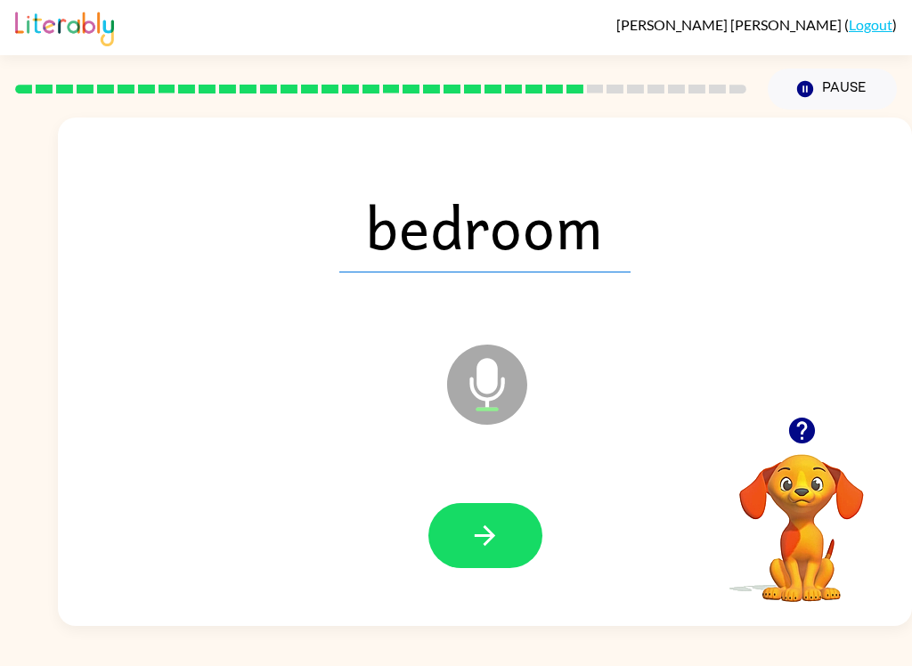
click at [502, 495] on div at bounding box center [485, 536] width 818 height 146
click at [486, 527] on icon "button" at bounding box center [485, 535] width 20 height 20
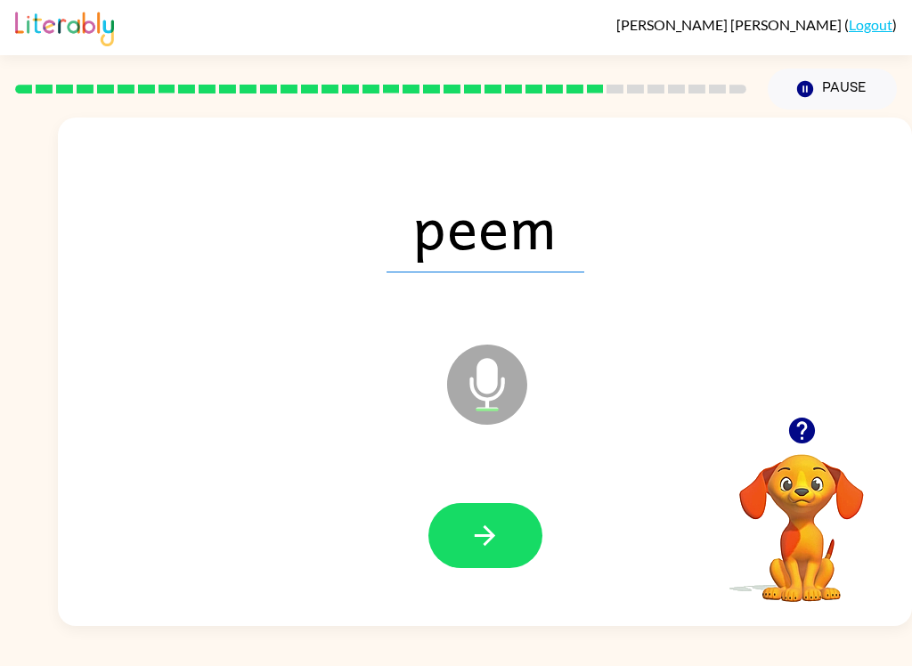
click at [517, 543] on button "button" at bounding box center [485, 535] width 114 height 65
click at [478, 524] on icon "button" at bounding box center [484, 535] width 31 height 31
click at [482, 494] on div at bounding box center [485, 536] width 818 height 146
click at [481, 534] on icon "button" at bounding box center [484, 535] width 31 height 31
click at [494, 521] on icon "button" at bounding box center [484, 535] width 31 height 31
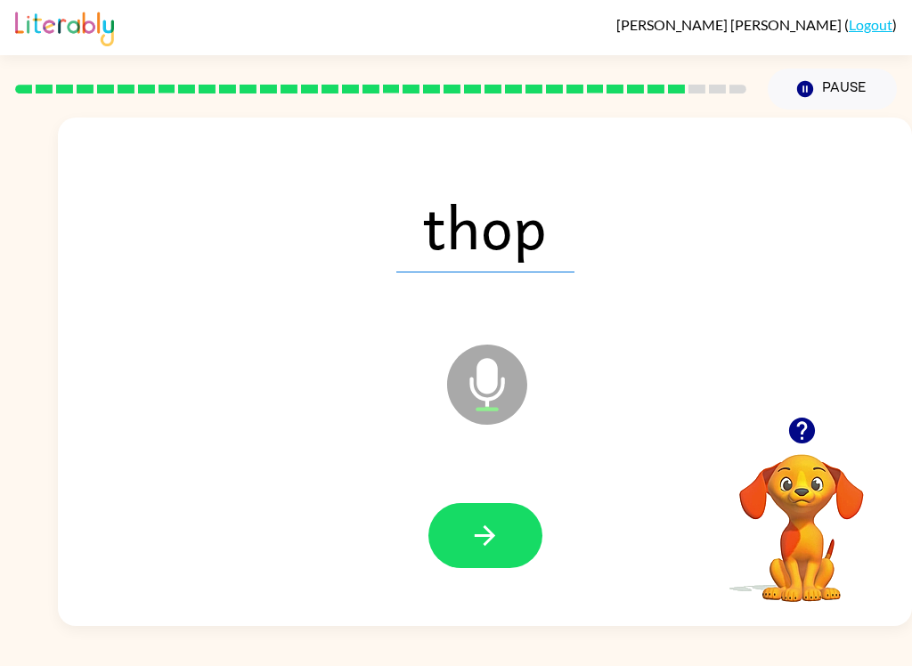
click at [478, 520] on icon "button" at bounding box center [484, 535] width 31 height 31
click at [483, 520] on icon "button" at bounding box center [484, 535] width 31 height 31
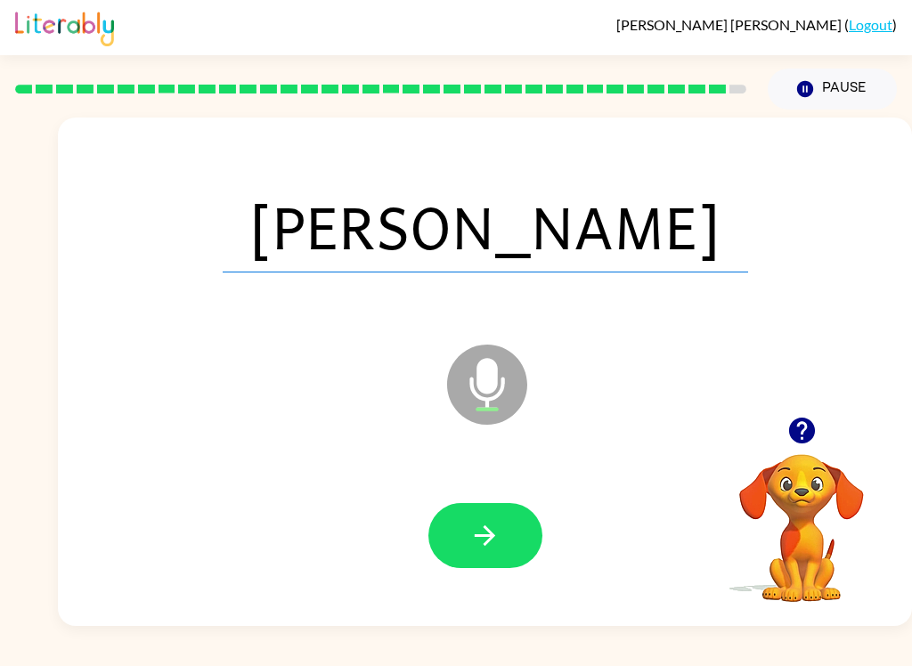
click at [474, 521] on icon "button" at bounding box center [484, 535] width 31 height 31
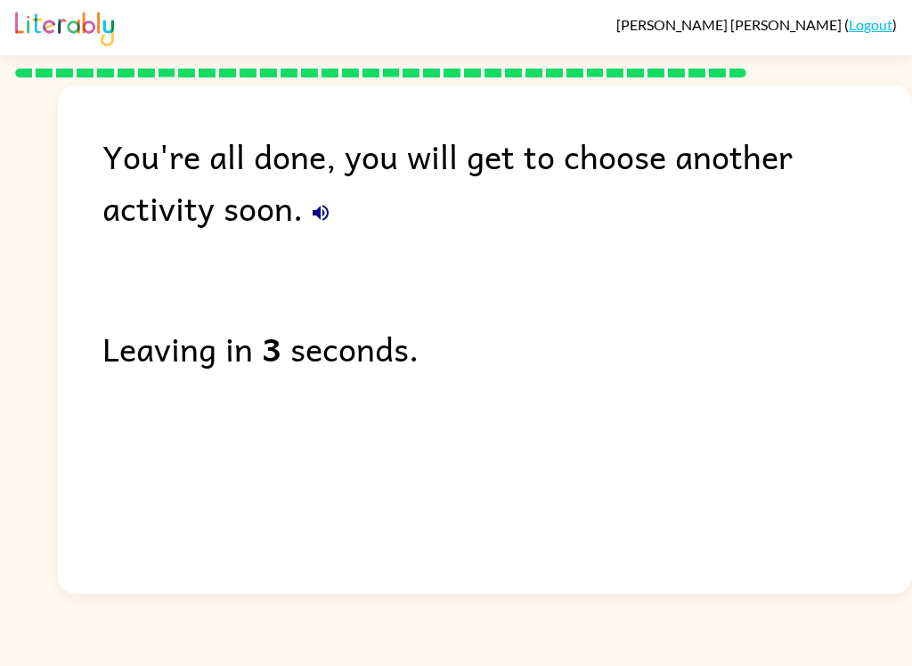
click at [310, 207] on icon "button" at bounding box center [320, 212] width 21 height 21
